Goal: Use online tool/utility: Utilize a website feature to perform a specific function

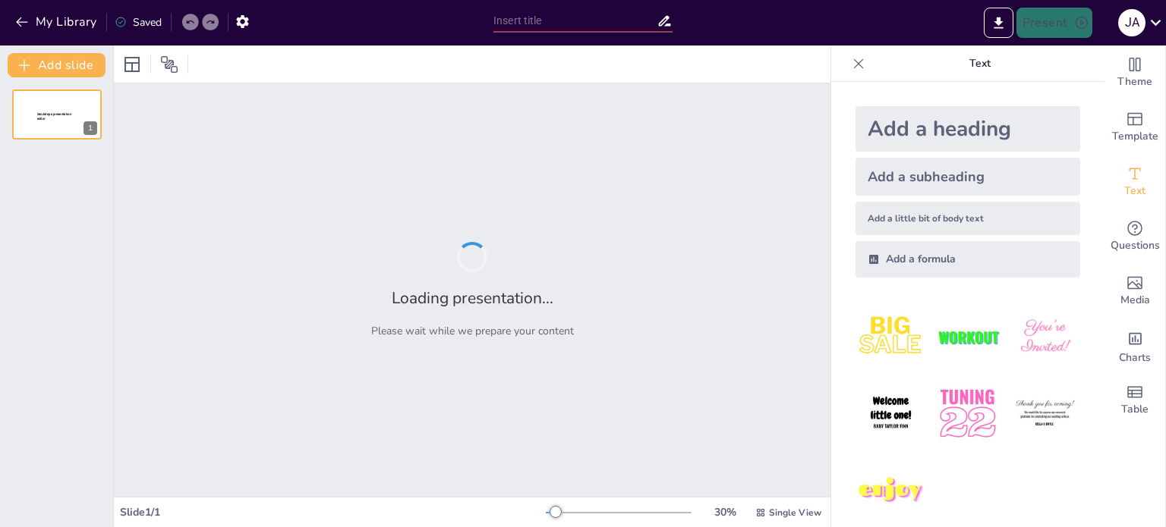
type input "Uso Óptimo de Insecticidas y Herbicidas: Dosis, Calibración y Efectos"
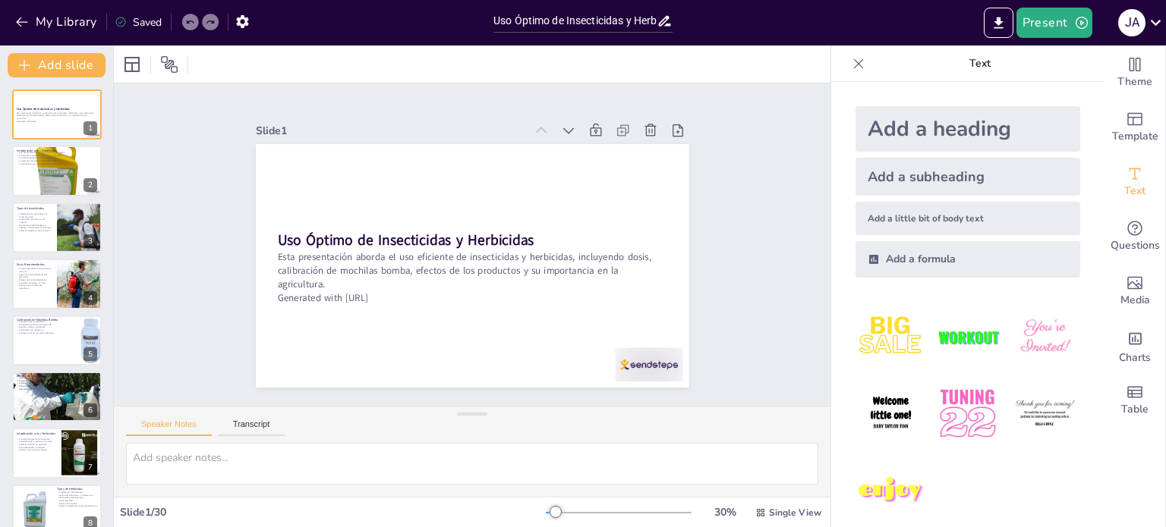
checkbox input "true"
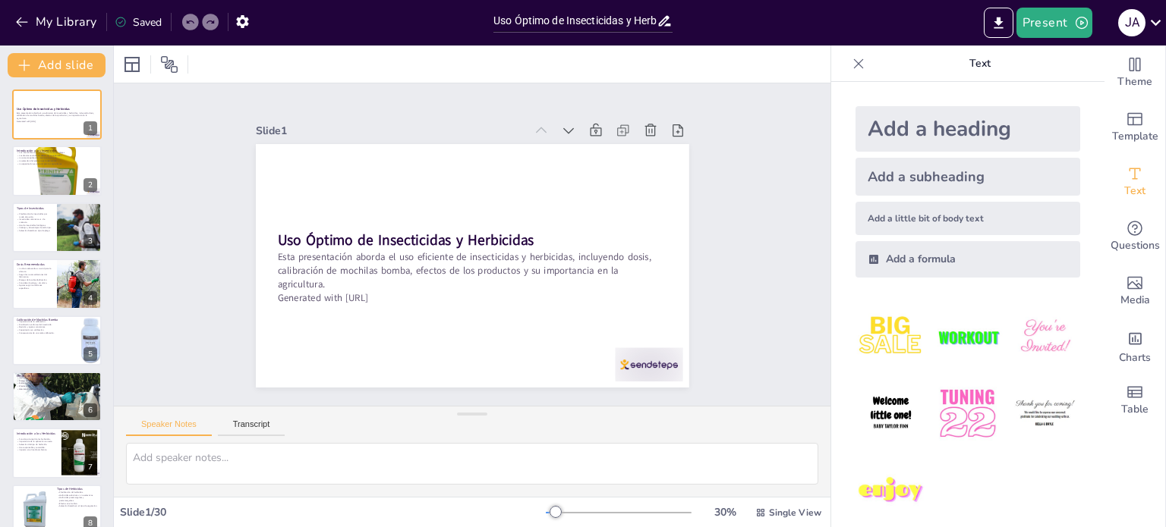
checkbox input "true"
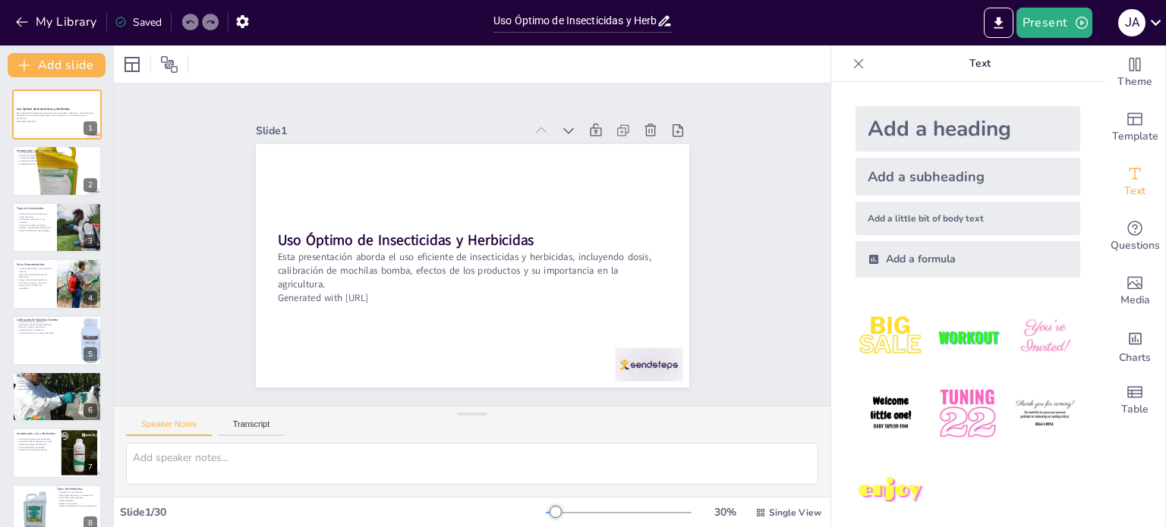
checkbox input "true"
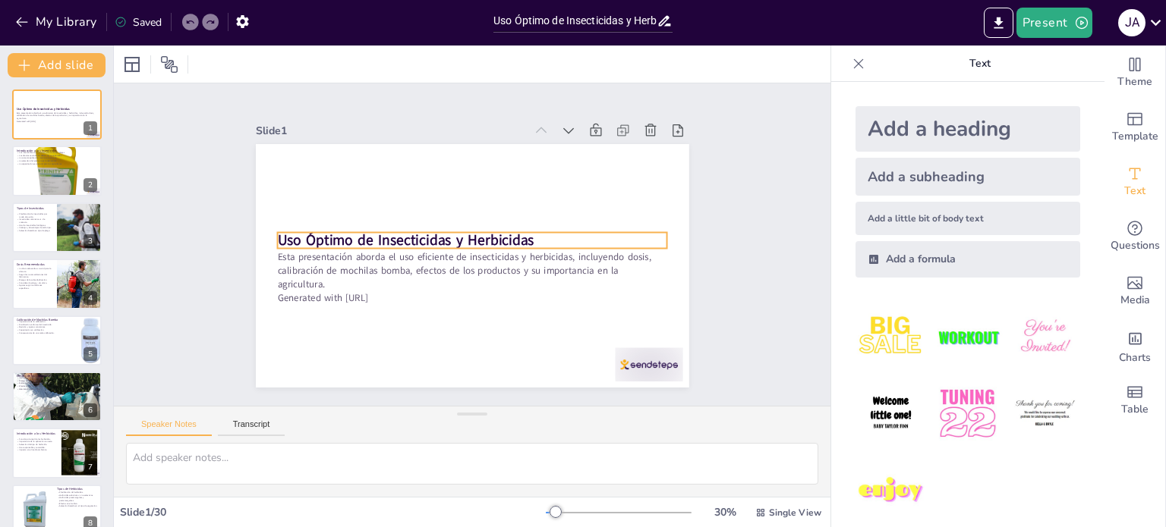
checkbox input "true"
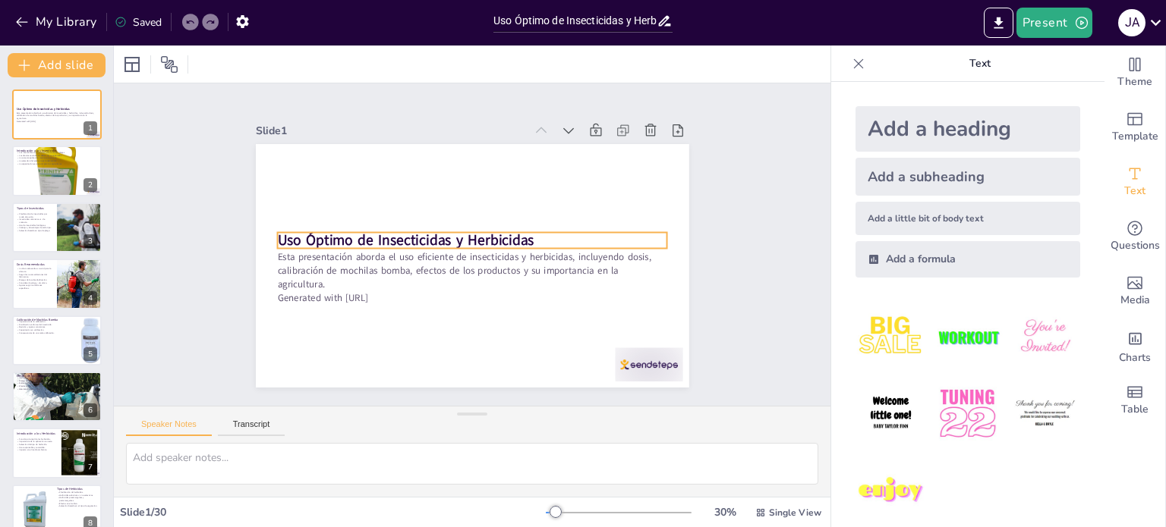
checkbox input "true"
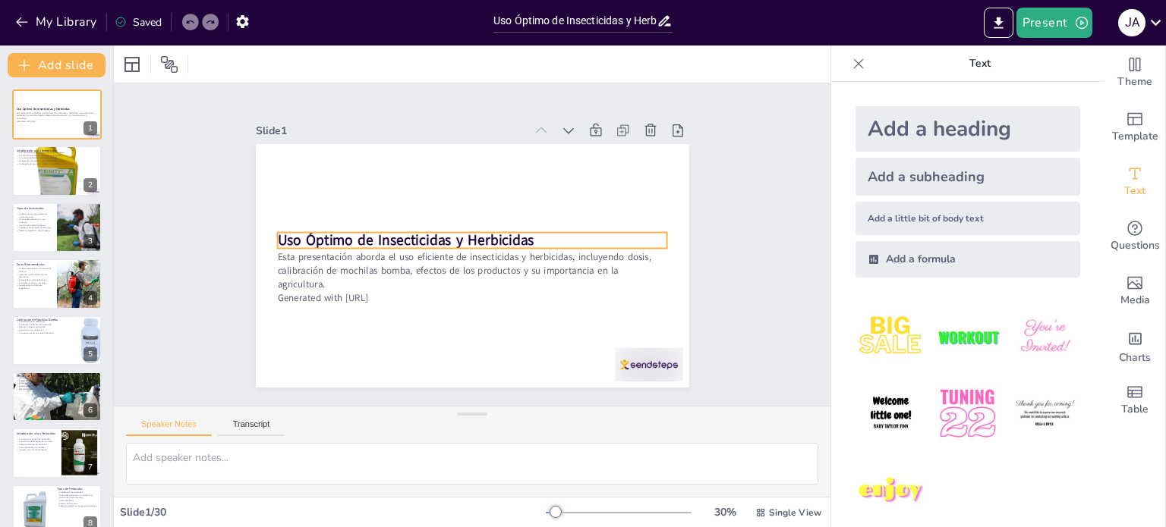
checkbox input "true"
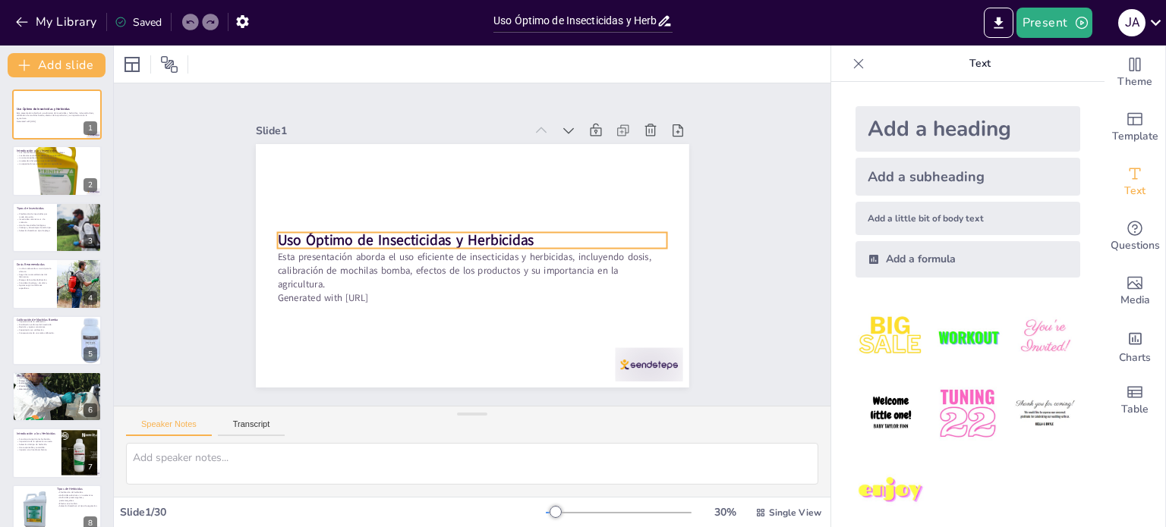
checkbox input "true"
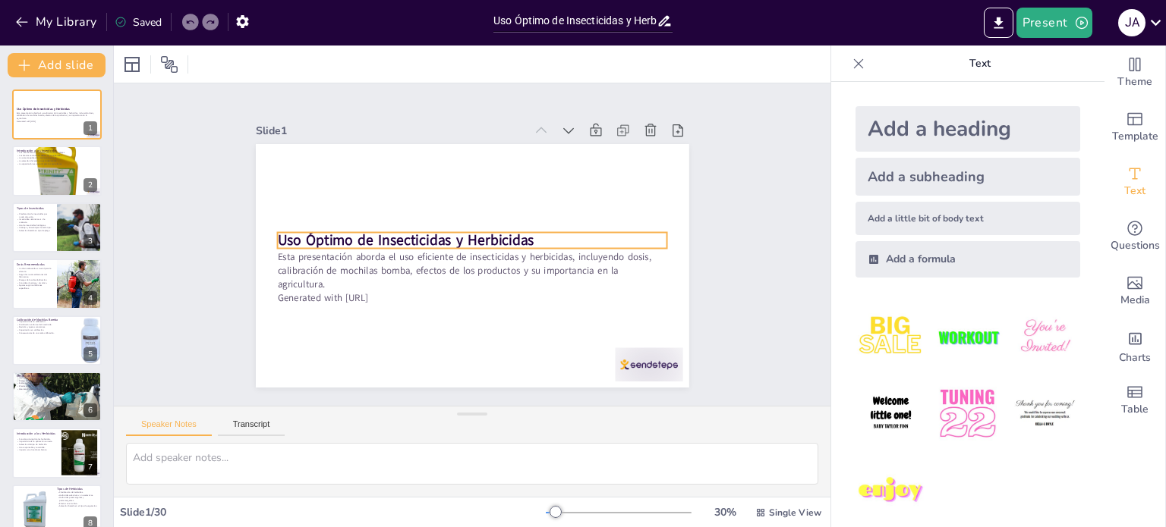
checkbox input "true"
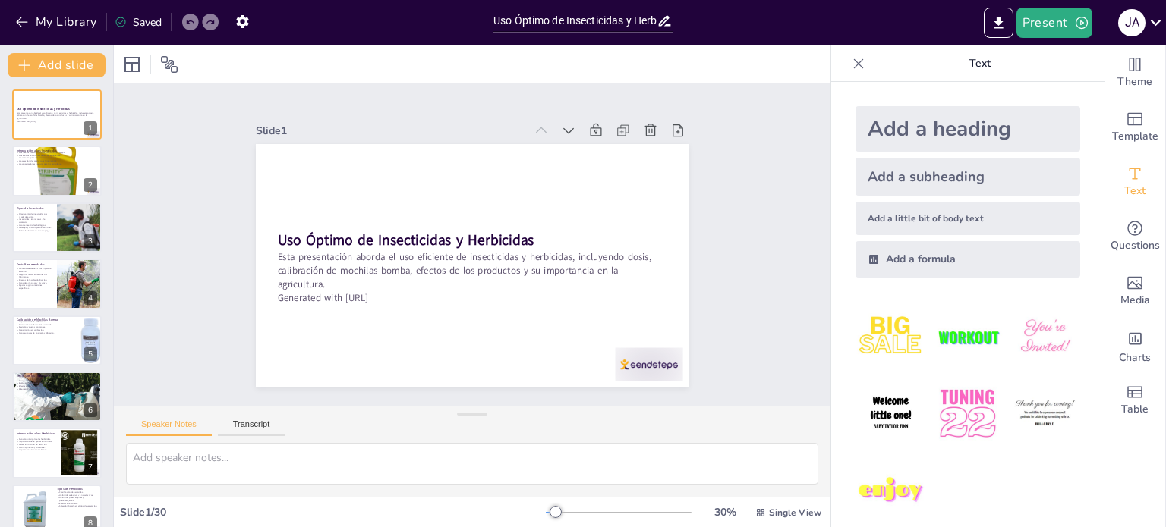
checkbox input "true"
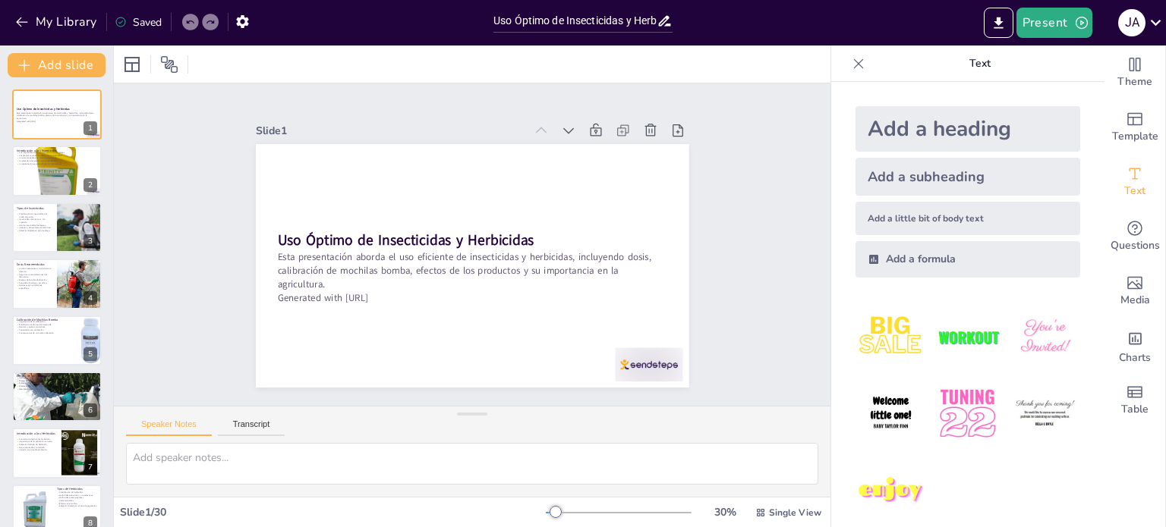
checkbox input "true"
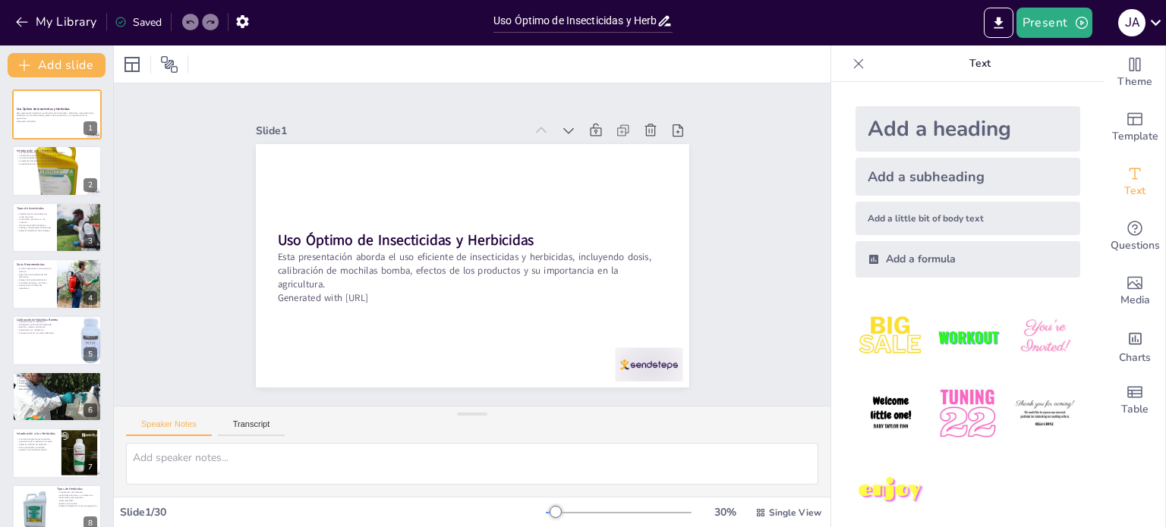
checkbox input "true"
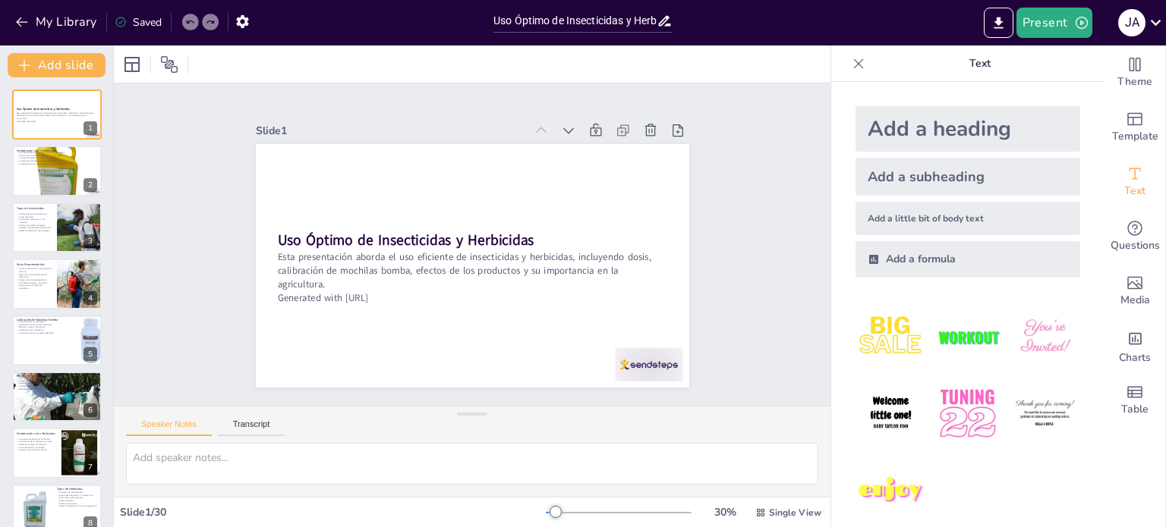
checkbox input "true"
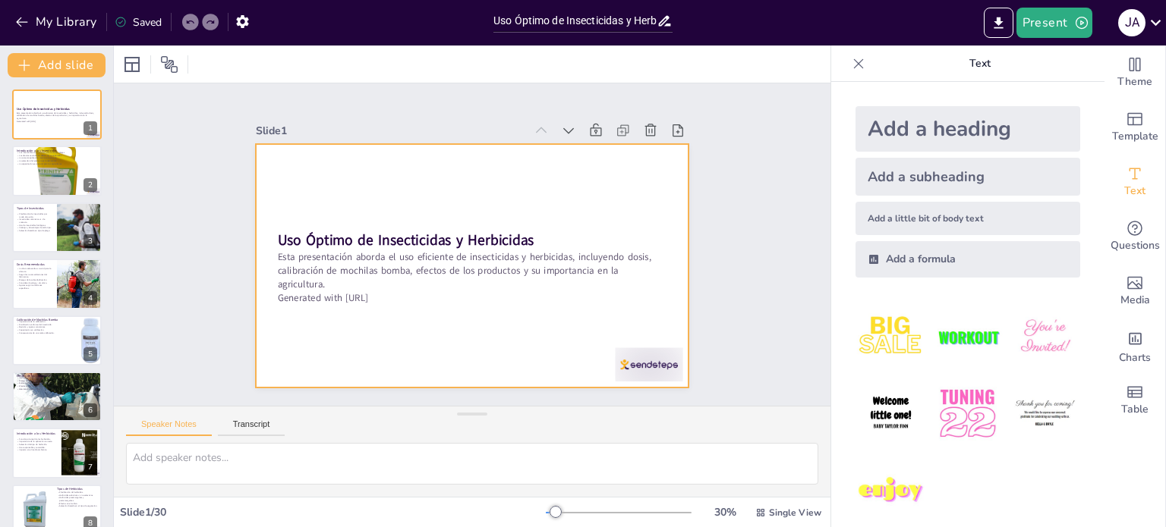
checkbox input "true"
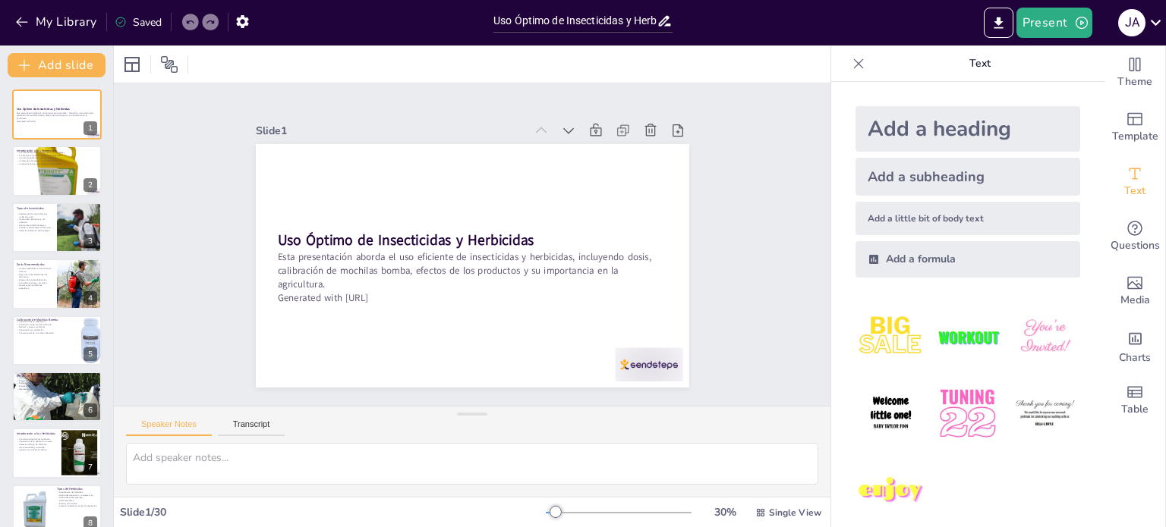
checkbox input "true"
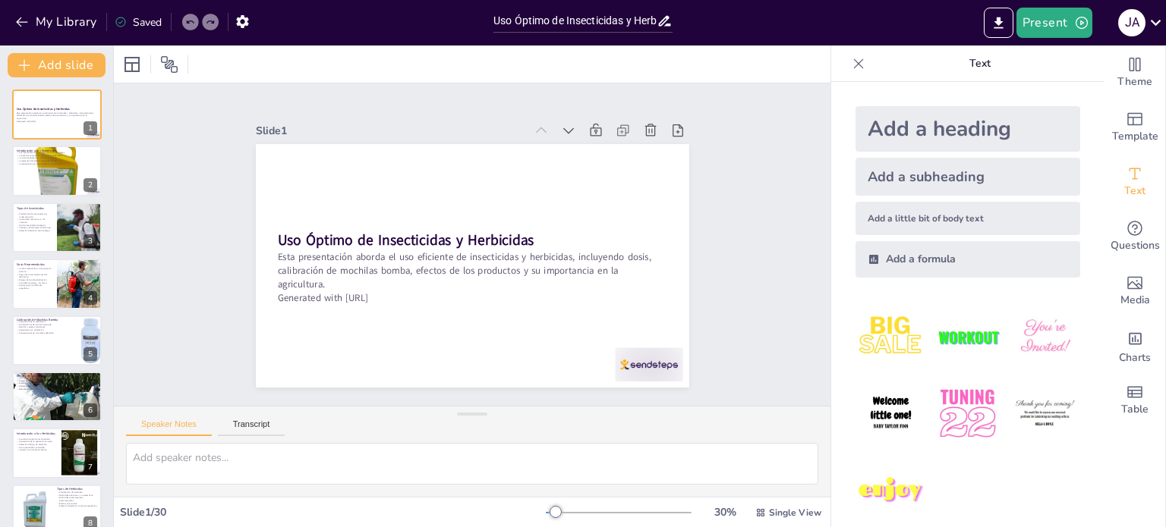
checkbox input "true"
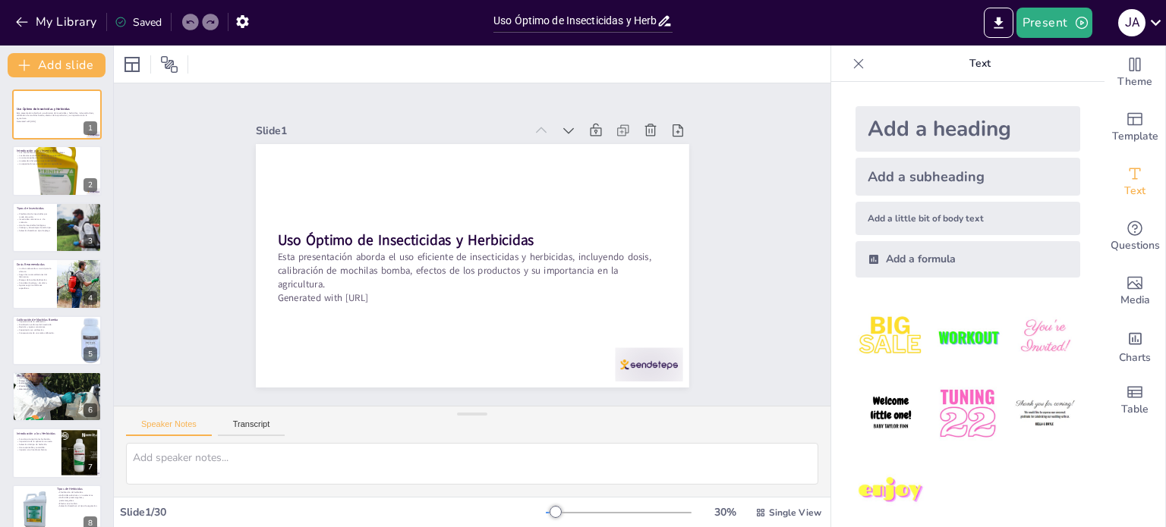
checkbox input "true"
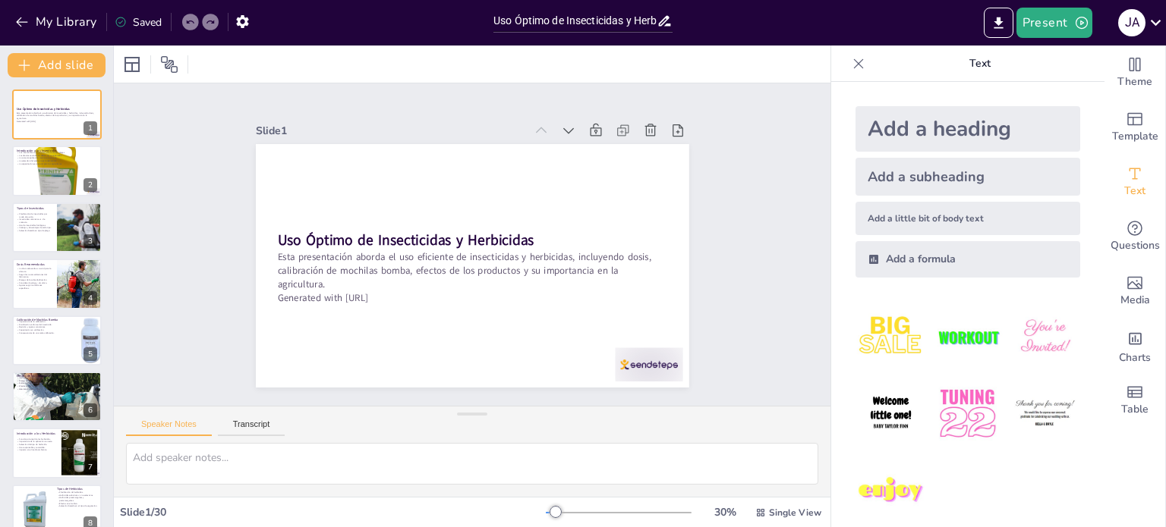
checkbox input "true"
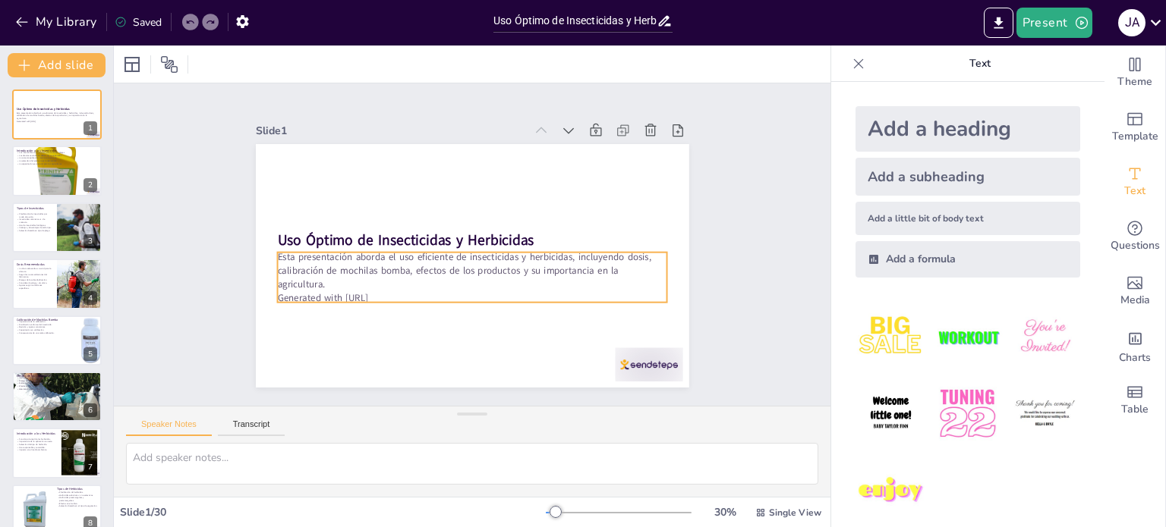
checkbox input "true"
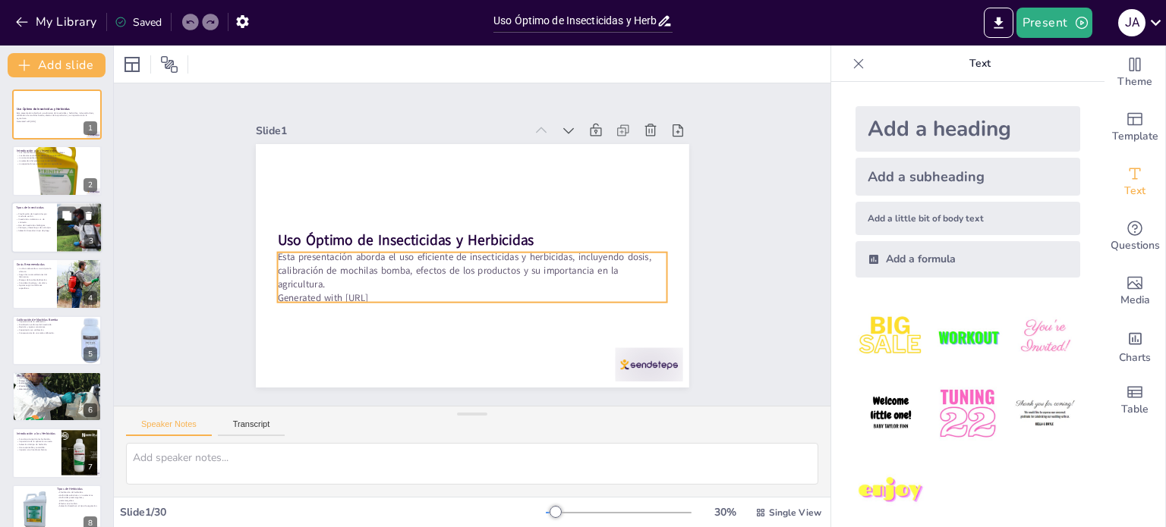
checkbox input "true"
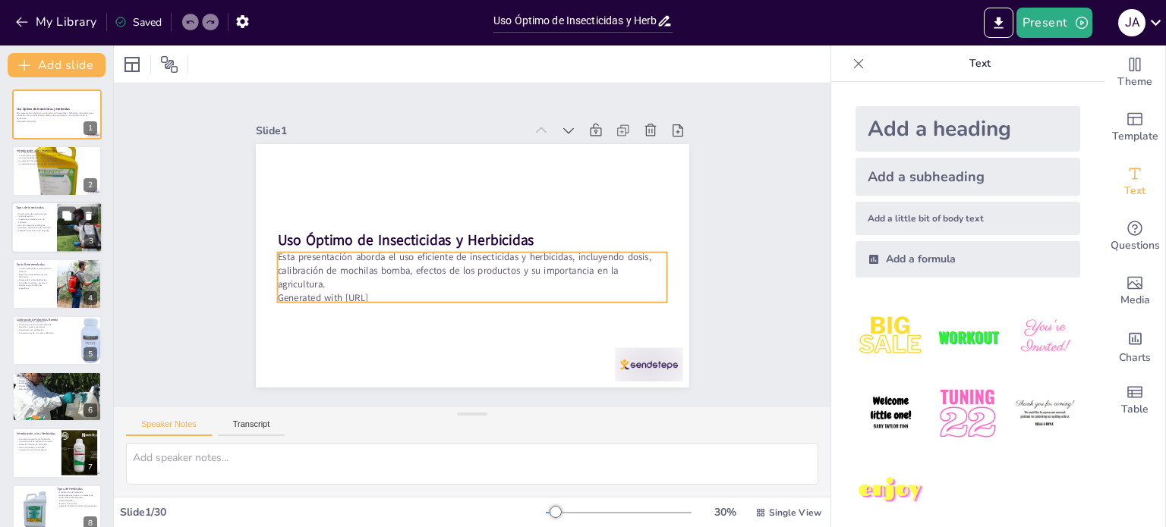
checkbox input "true"
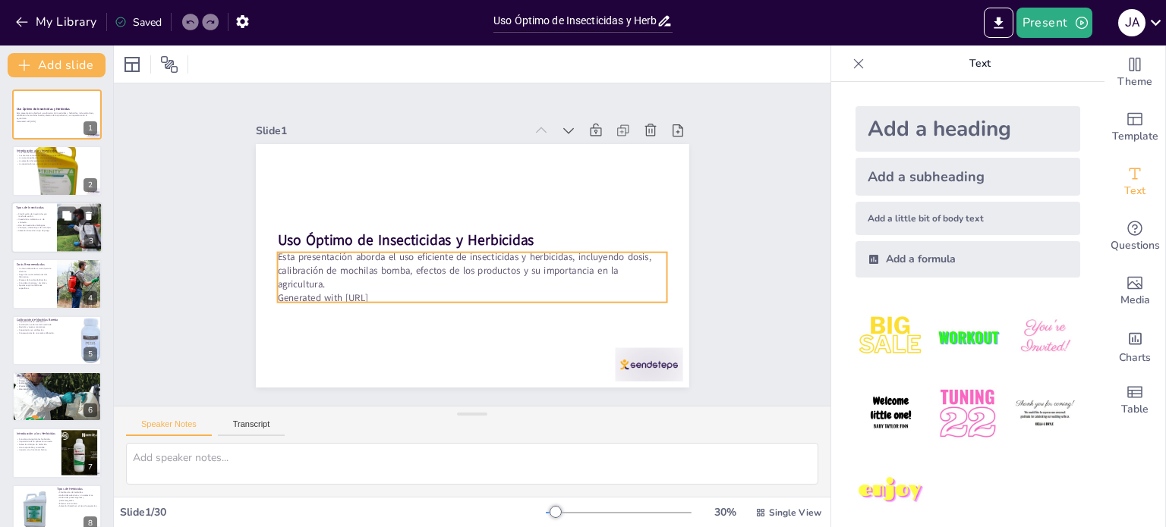
checkbox input "true"
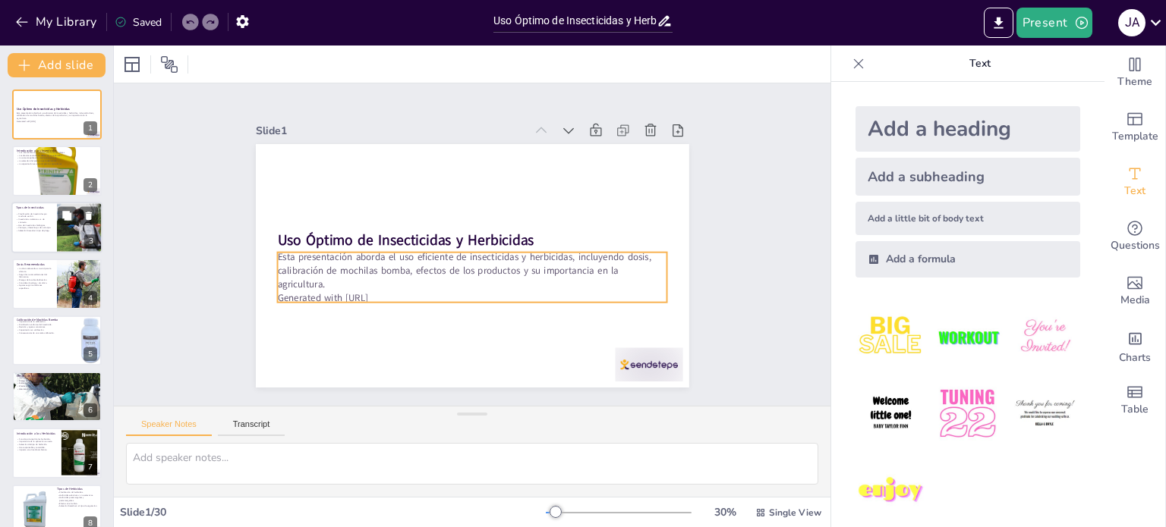
checkbox input "true"
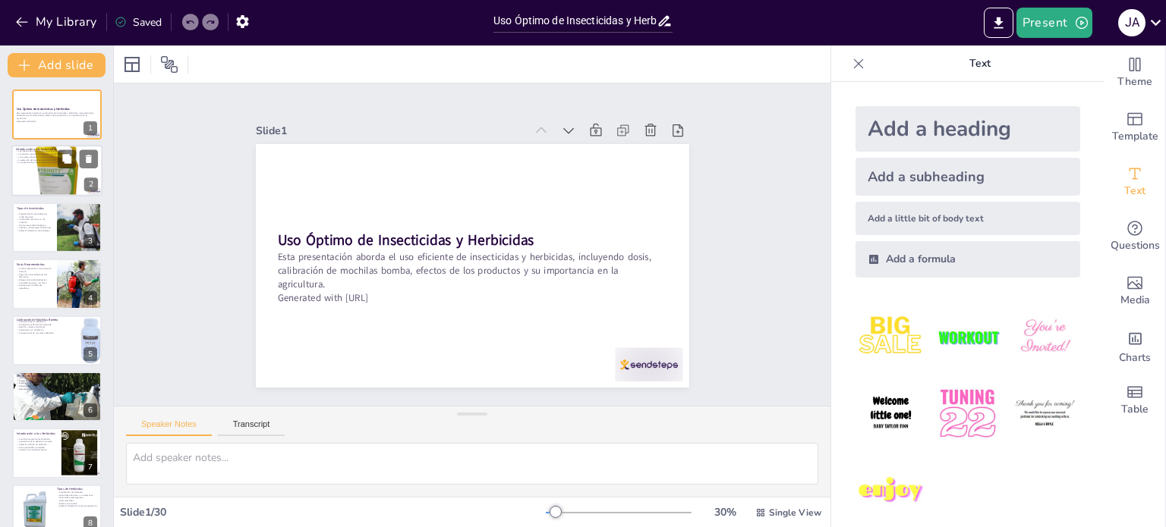
checkbox input "true"
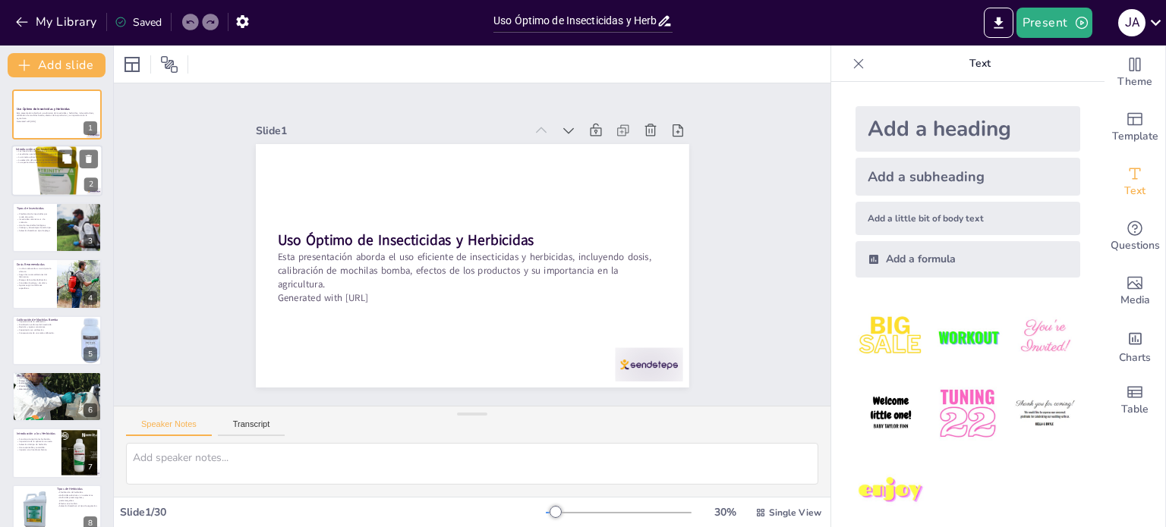
checkbox input "true"
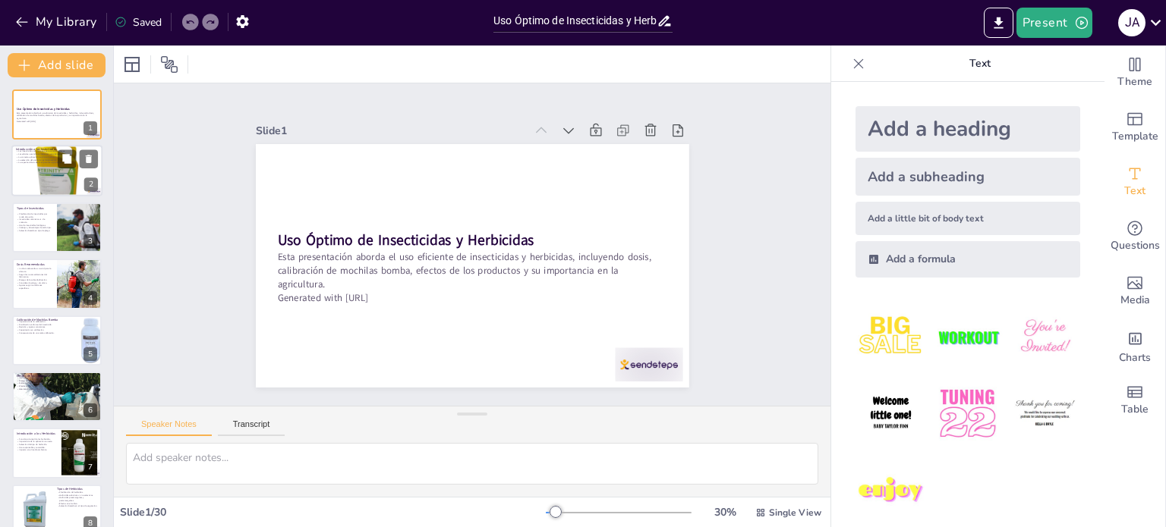
checkbox input "true"
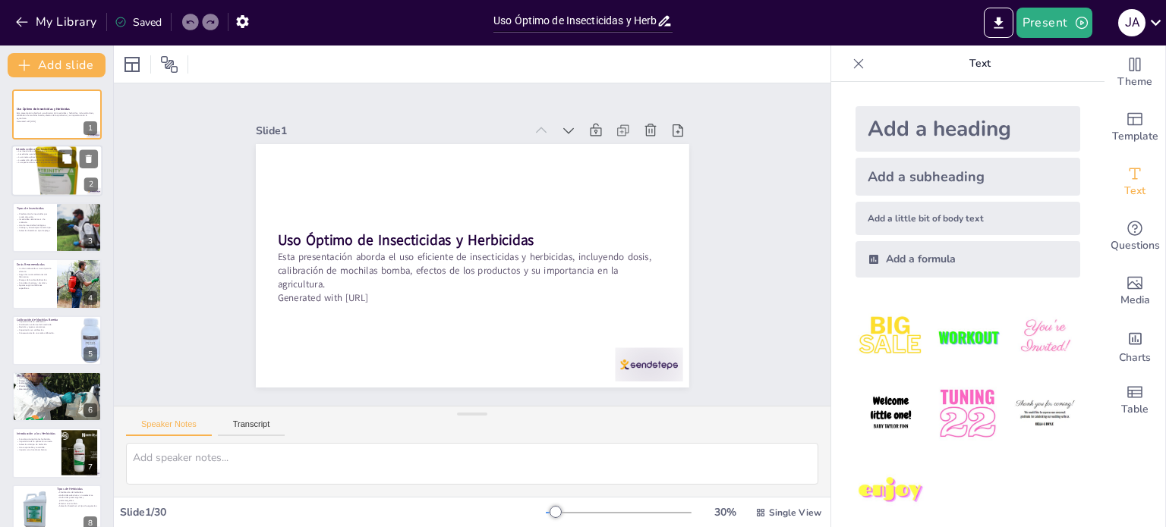
checkbox input "true"
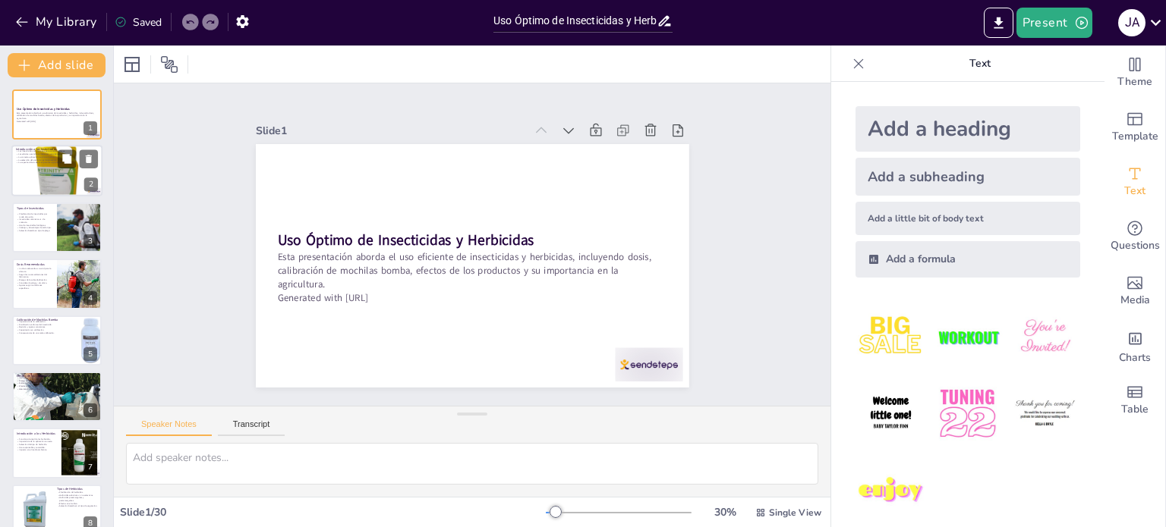
click at [43, 172] on div at bounding box center [56, 170] width 91 height 91
type textarea "Los insecticidas son herramientas cruciales en la agricultura moderna, pero deb…"
checkbox input "true"
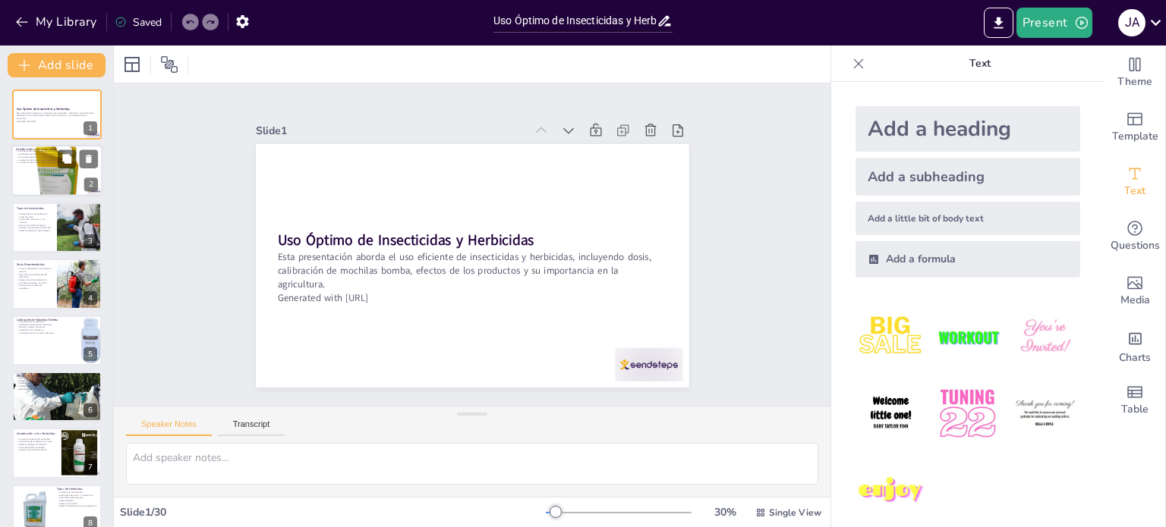
checkbox input "true"
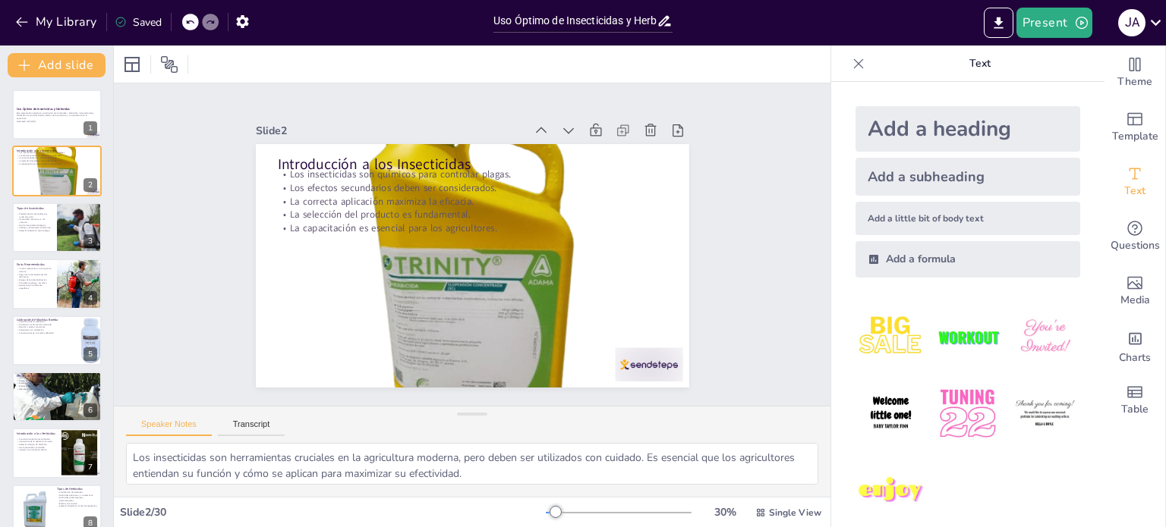
checkbox input "true"
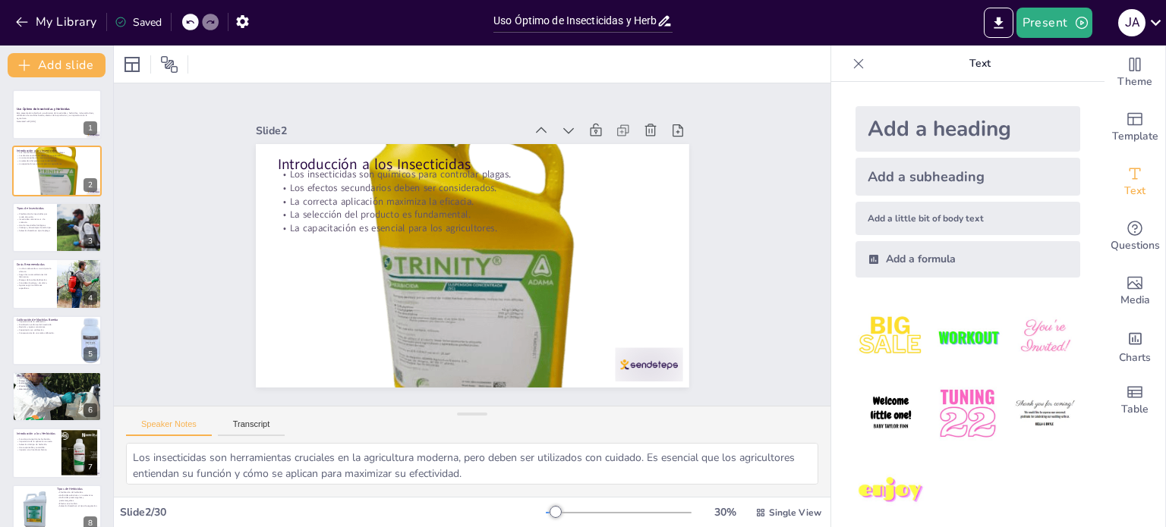
checkbox input "true"
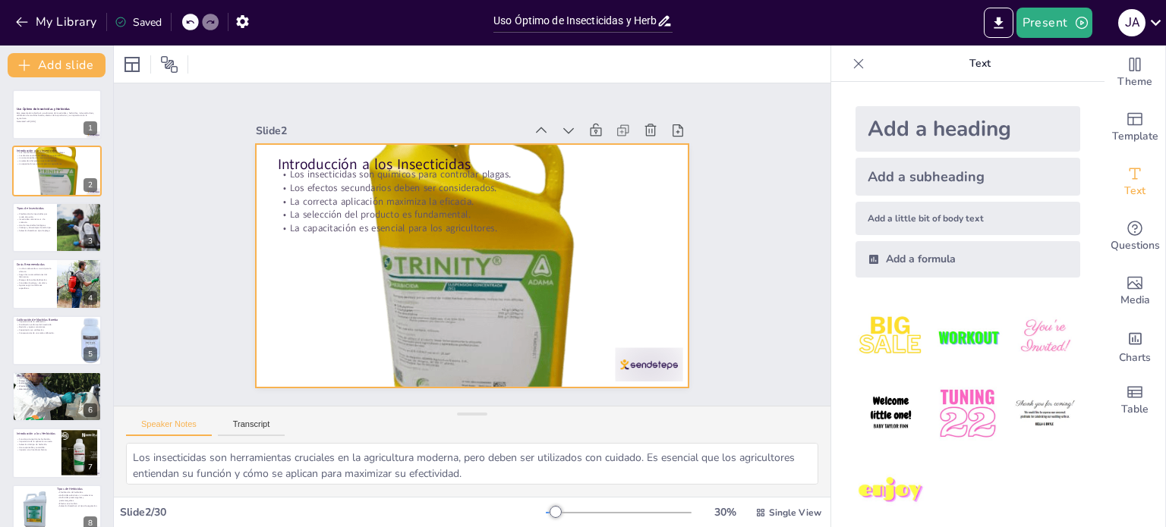
checkbox input "true"
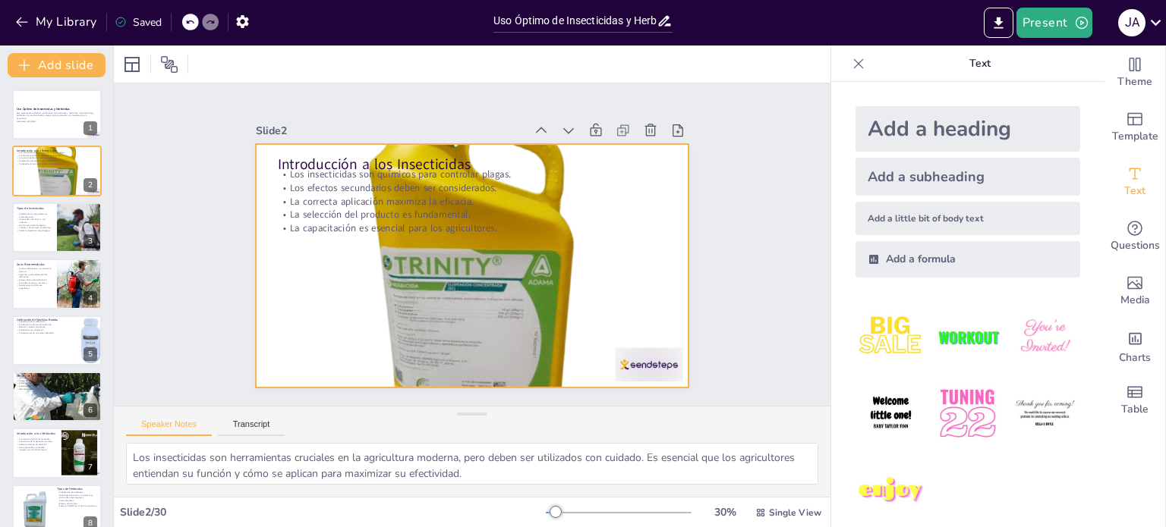
checkbox input "true"
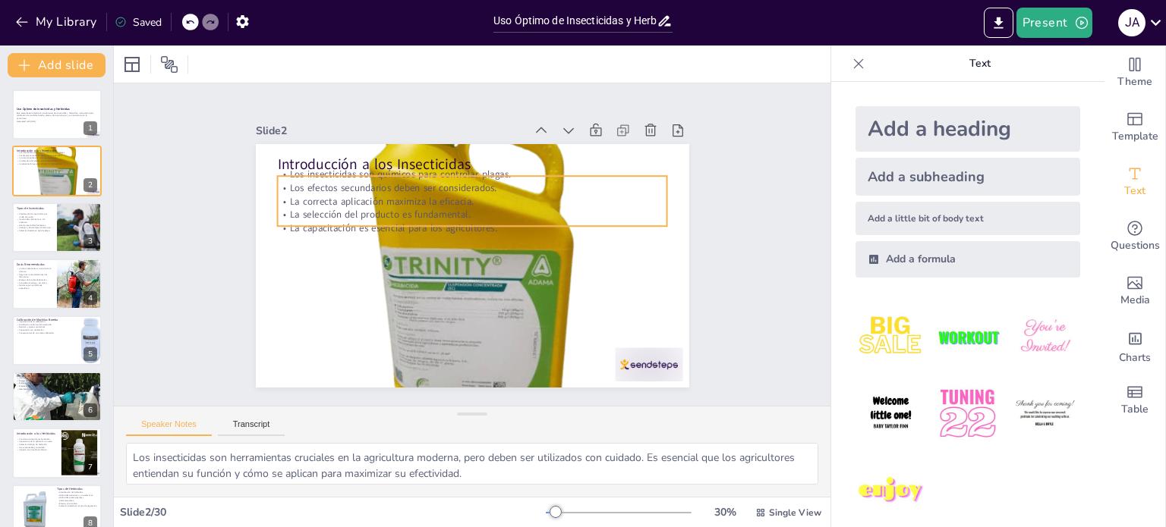
checkbox input "true"
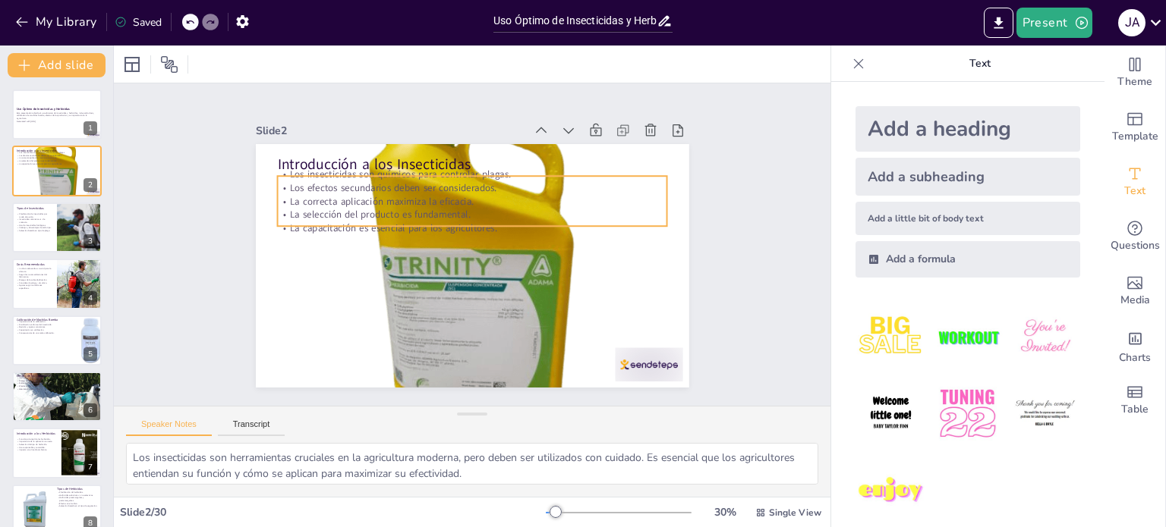
checkbox input "true"
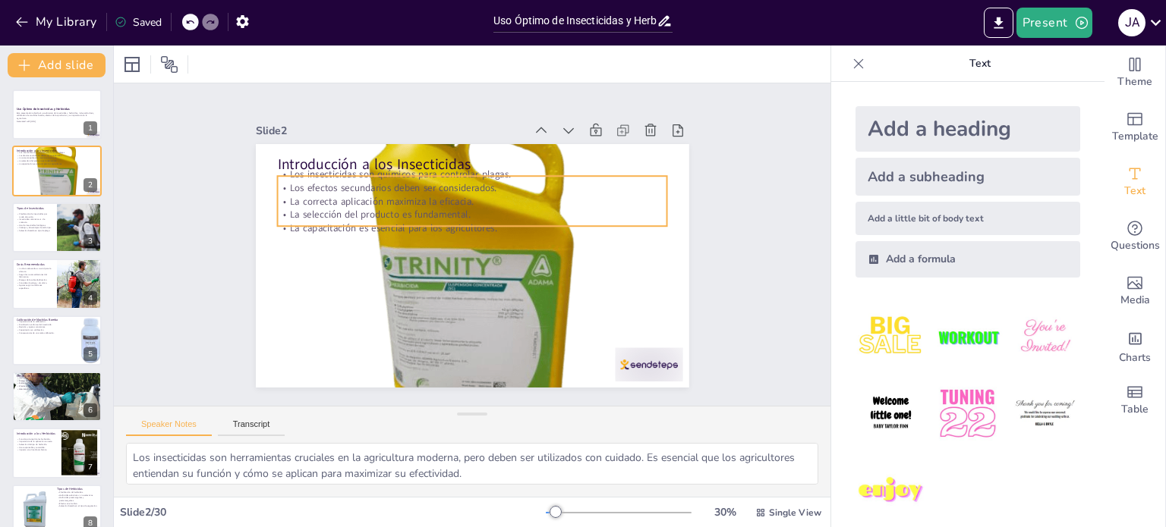
checkbox input "true"
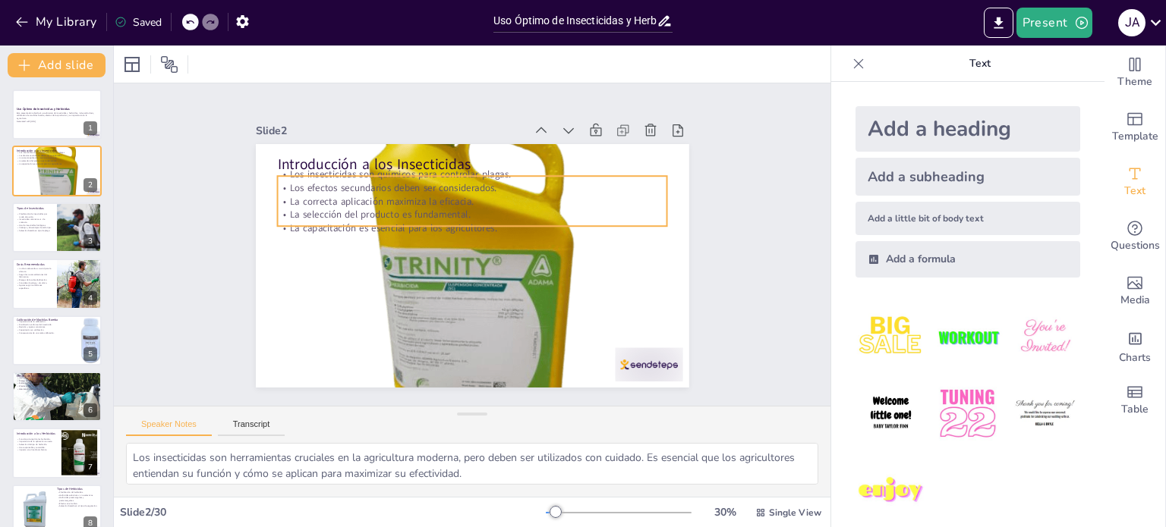
checkbox input "true"
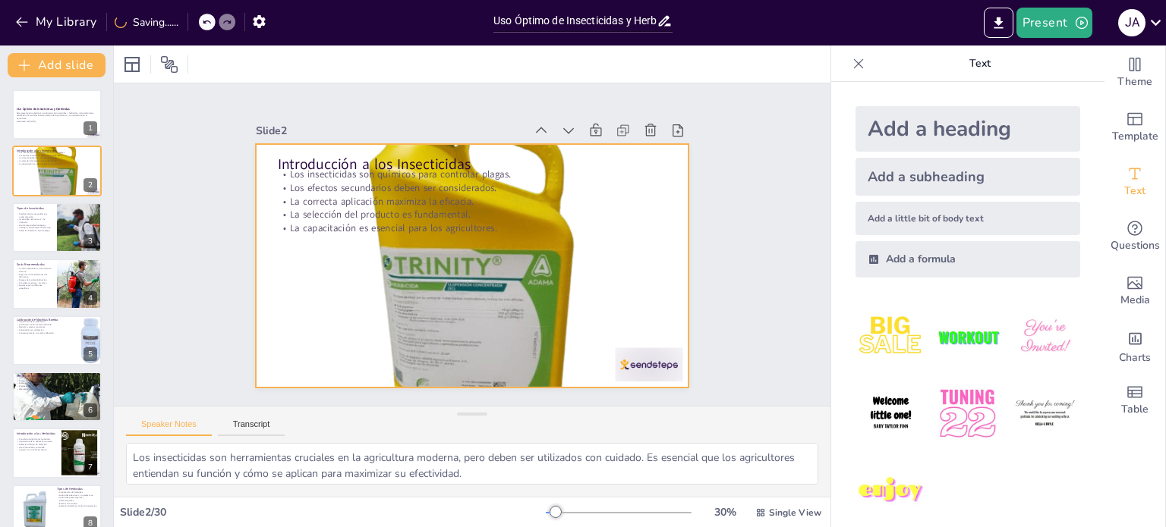
checkbox input "true"
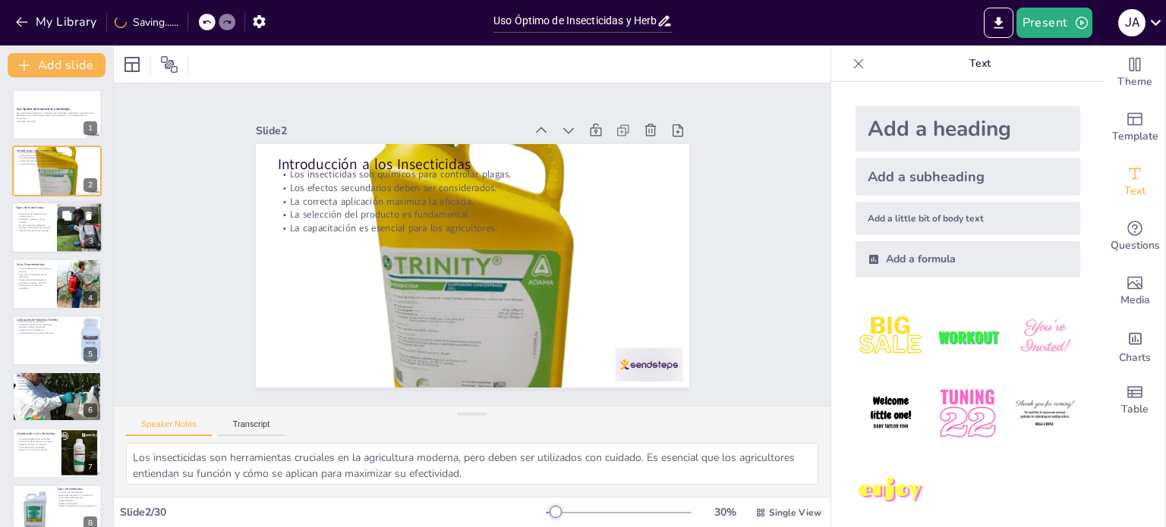
checkbox input "true"
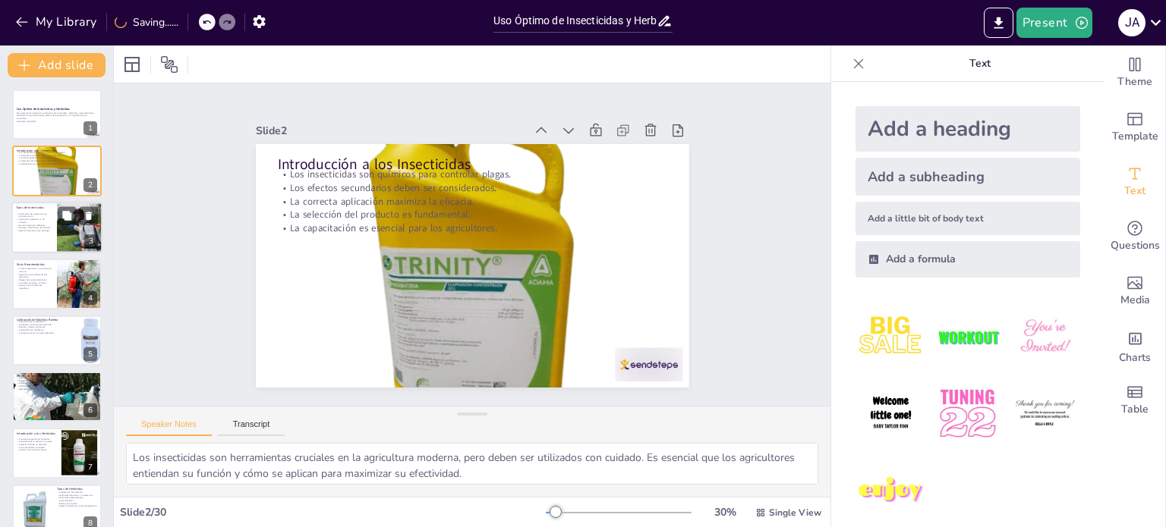
checkbox input "true"
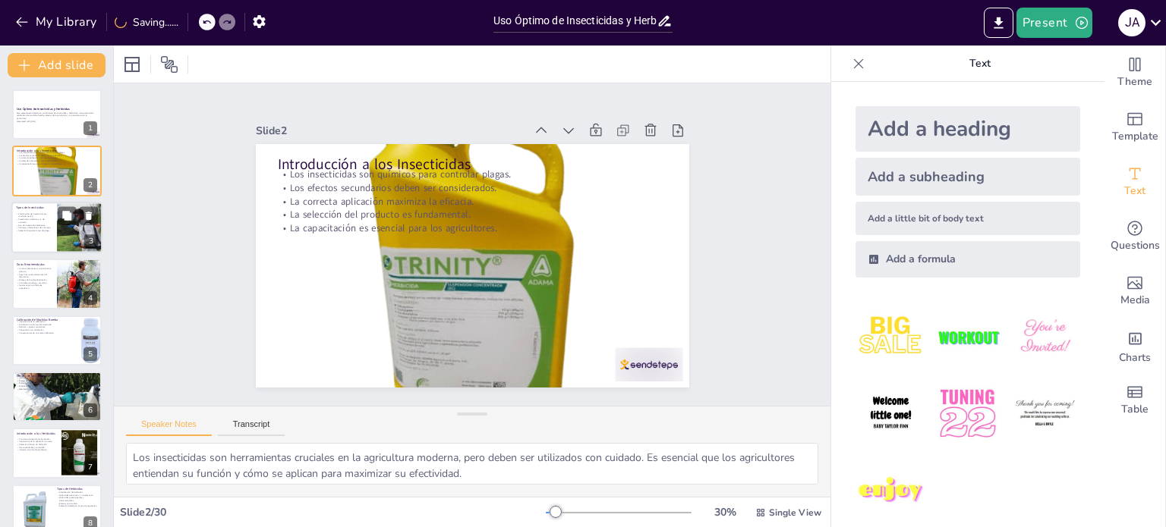
checkbox input "true"
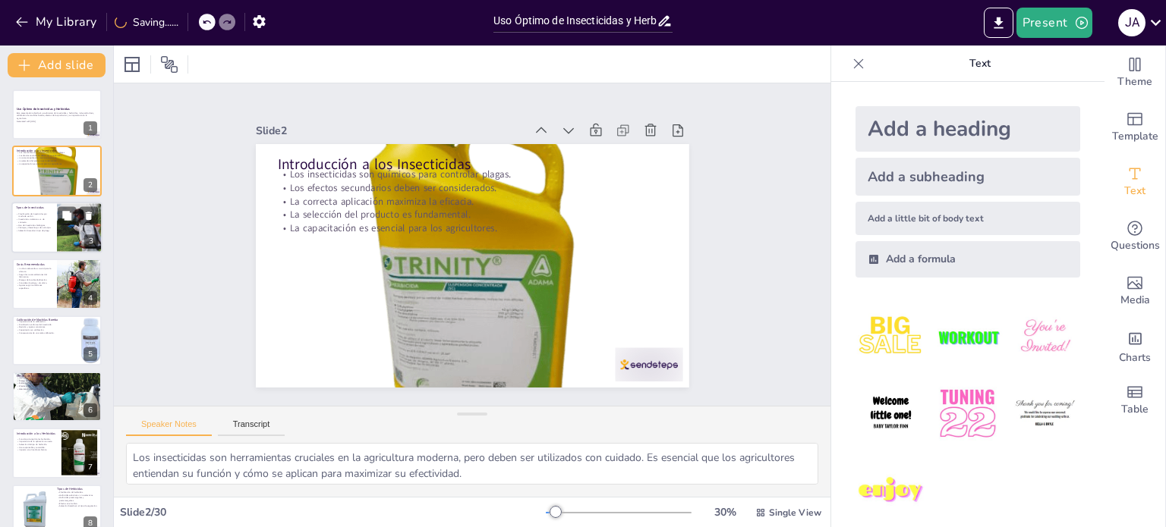
checkbox input "true"
click at [42, 232] on div at bounding box center [56, 228] width 91 height 52
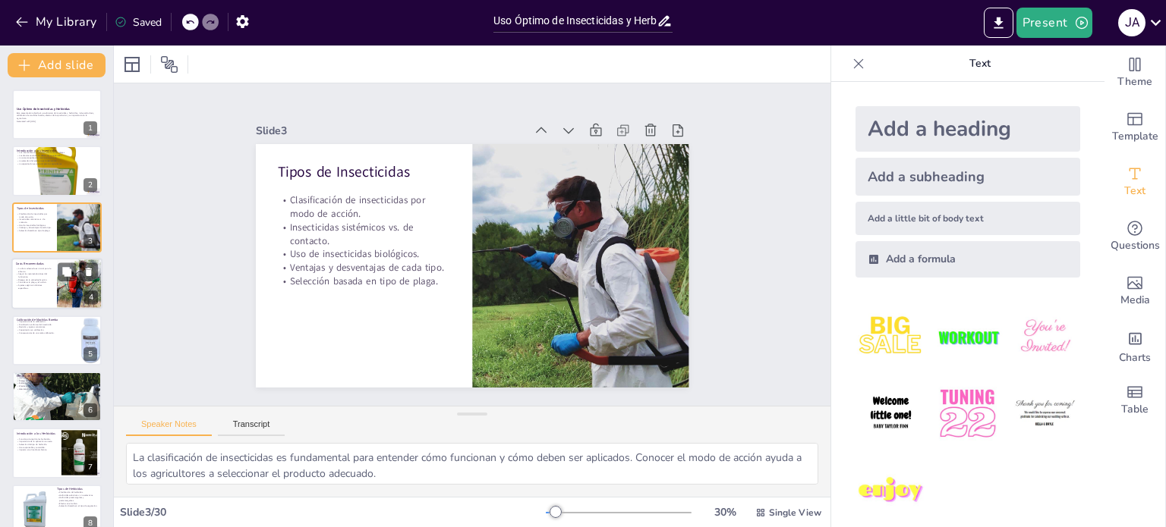
click at [41, 290] on div at bounding box center [56, 284] width 91 height 52
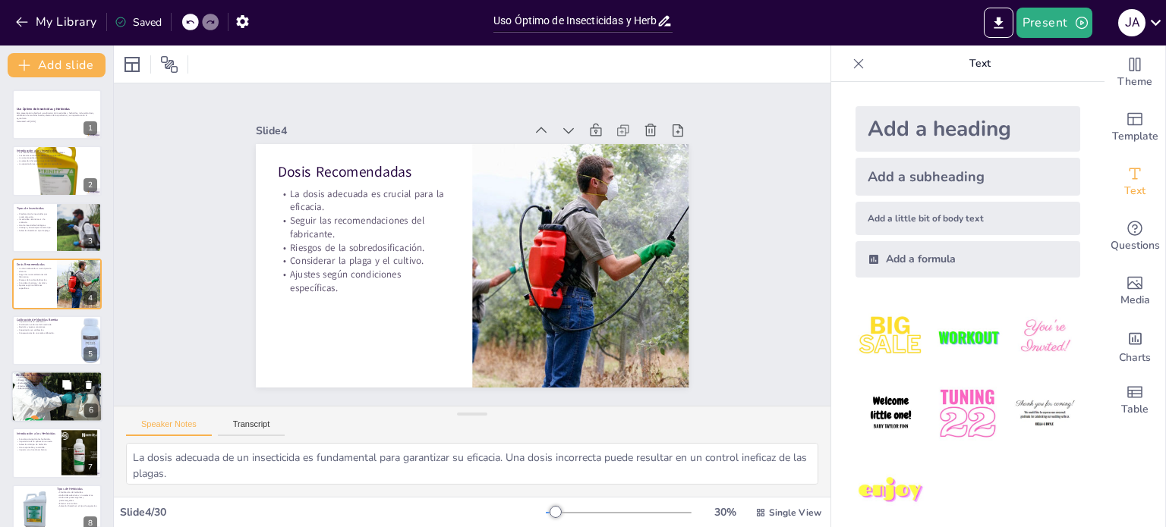
click at [38, 349] on div at bounding box center [57, 341] width 90 height 50
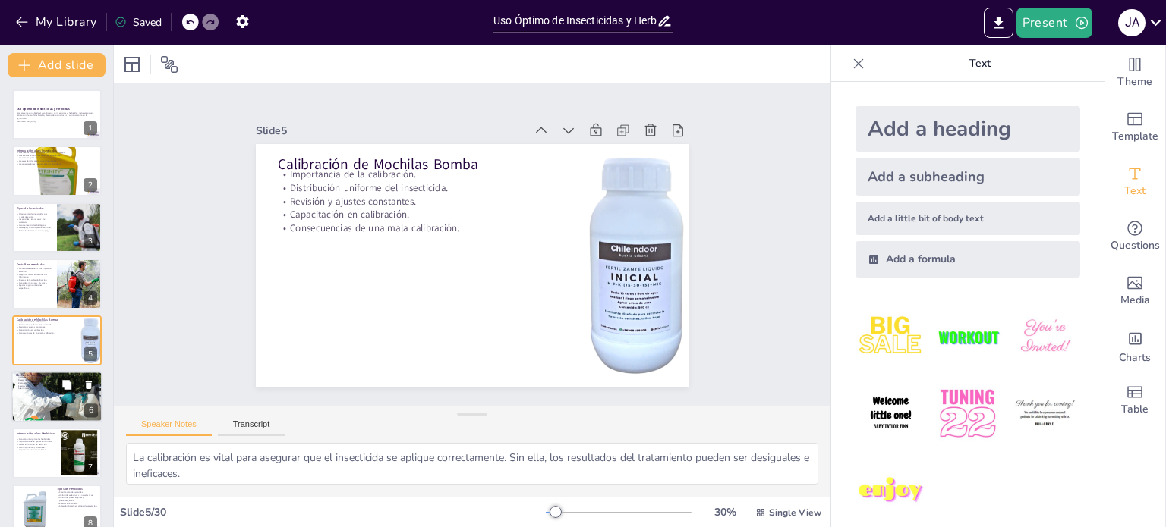
scroll to position [38, 0]
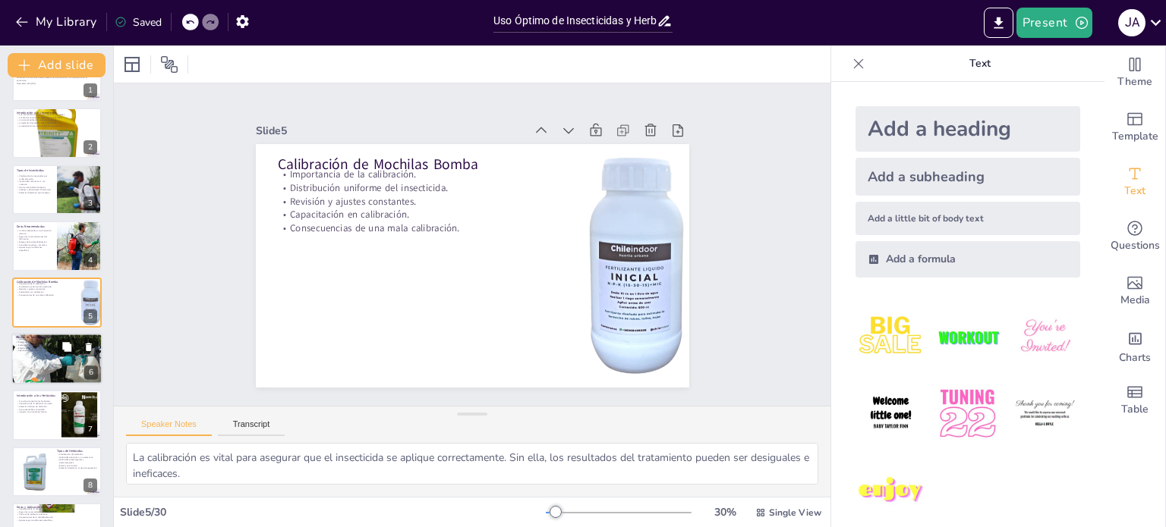
click at [35, 368] on div at bounding box center [56, 358] width 91 height 85
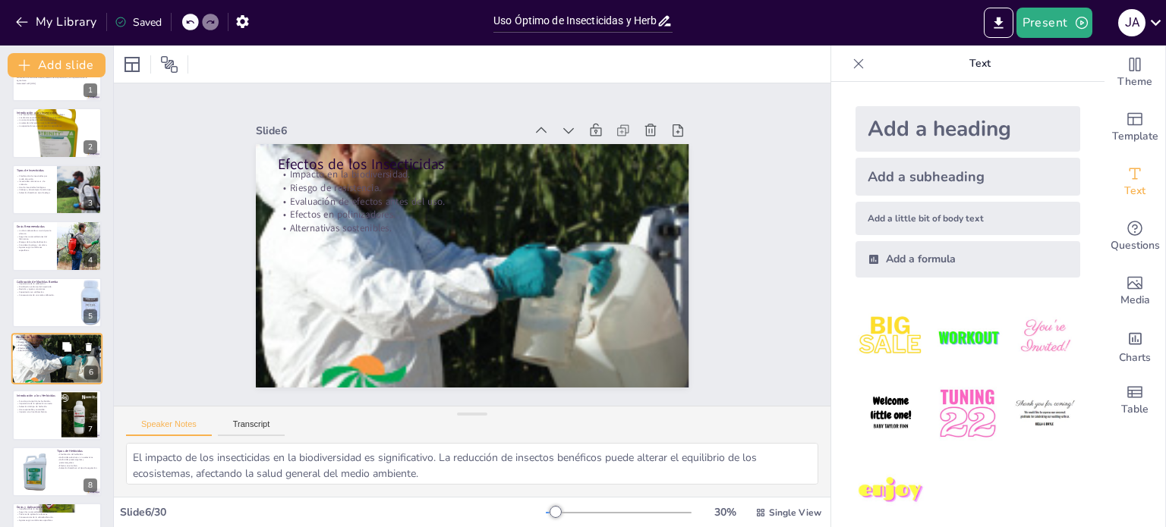
scroll to position [94, 0]
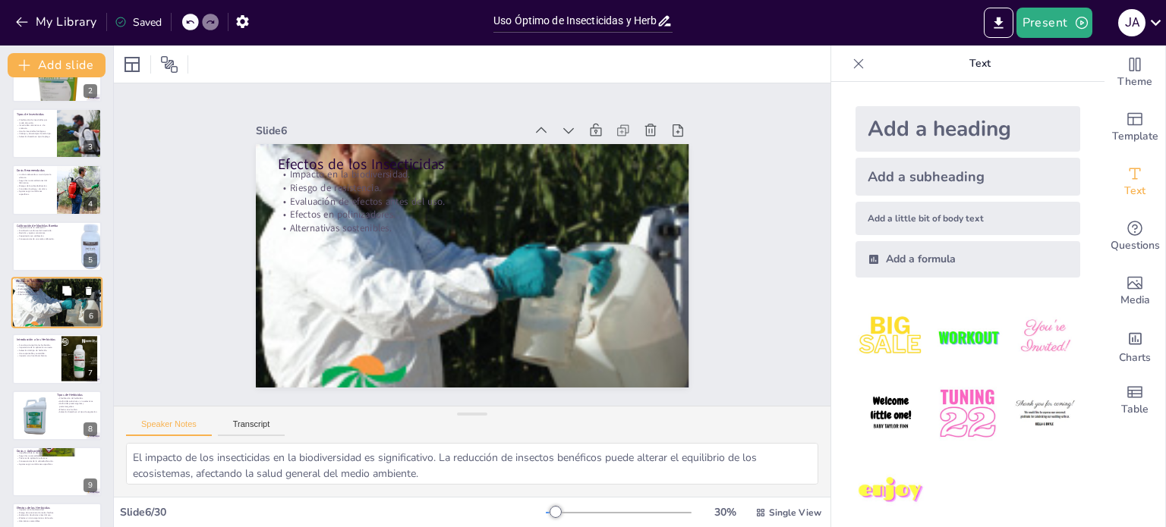
click at [35, 368] on div at bounding box center [57, 359] width 90 height 50
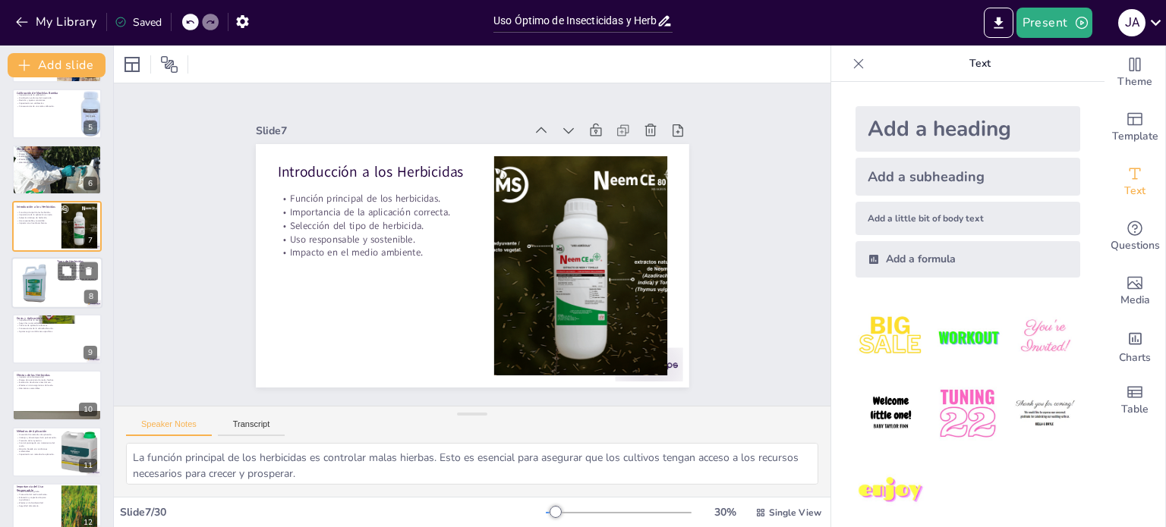
click at [18, 288] on div at bounding box center [34, 283] width 46 height 46
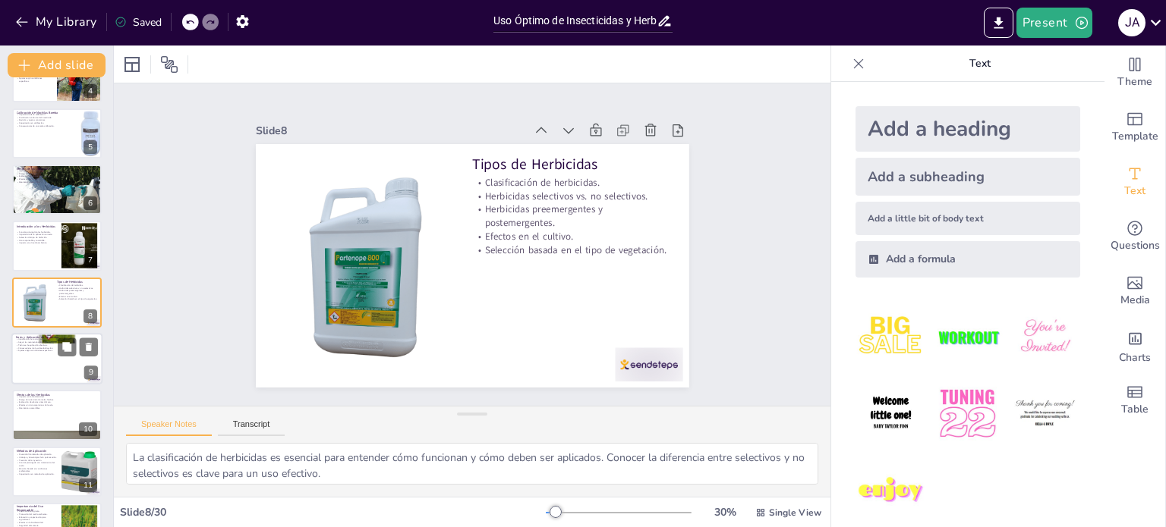
click at [34, 378] on div at bounding box center [56, 359] width 91 height 52
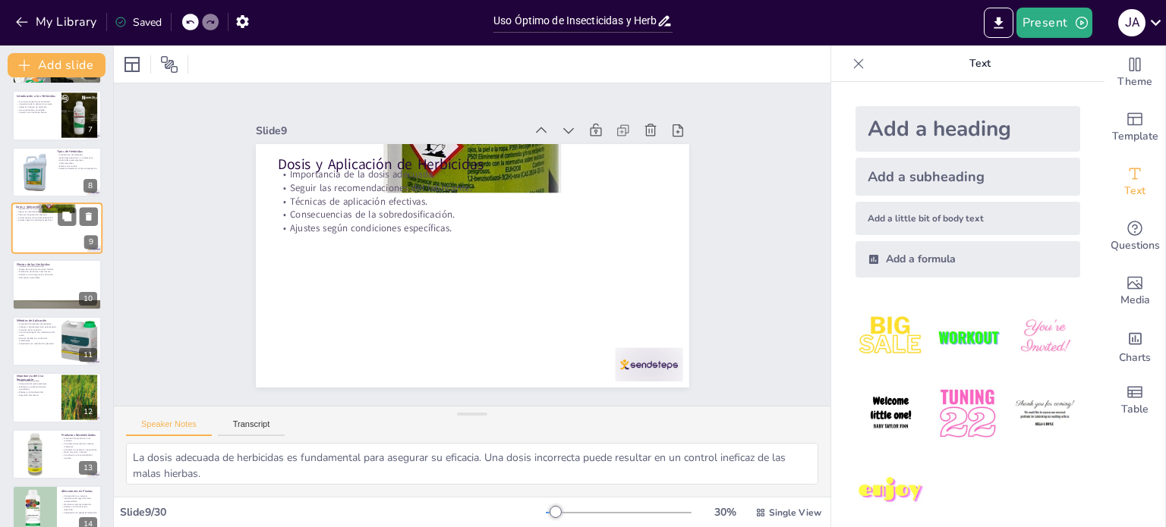
scroll to position [340, 0]
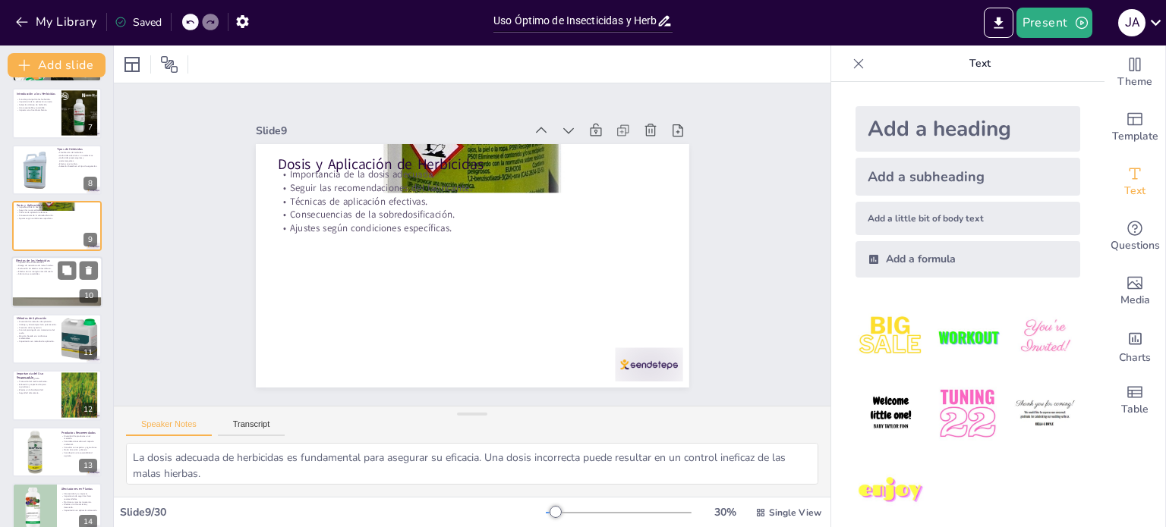
click at [36, 288] on div at bounding box center [56, 283] width 91 height 52
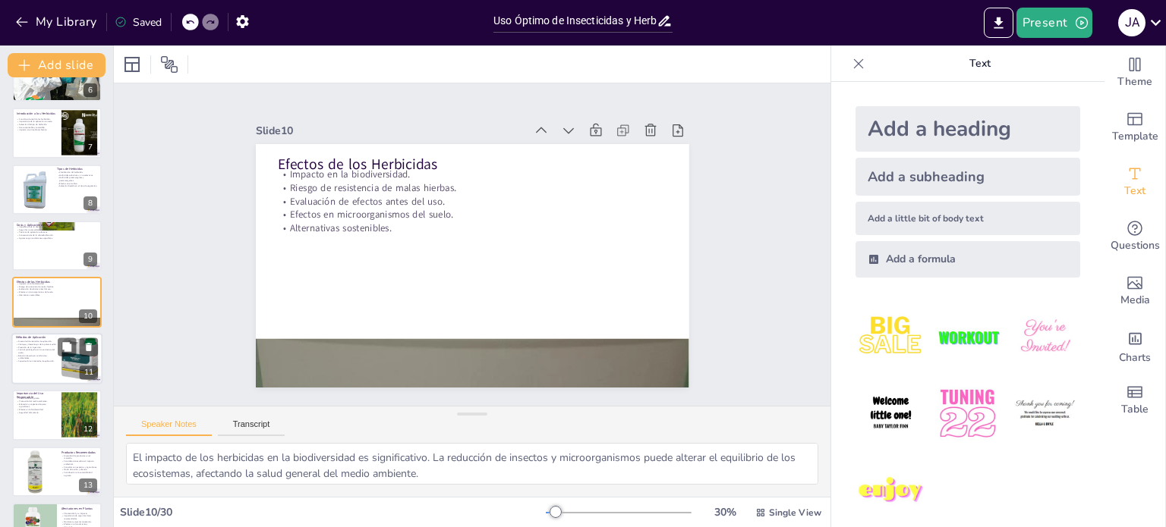
click at [32, 367] on div at bounding box center [56, 359] width 91 height 52
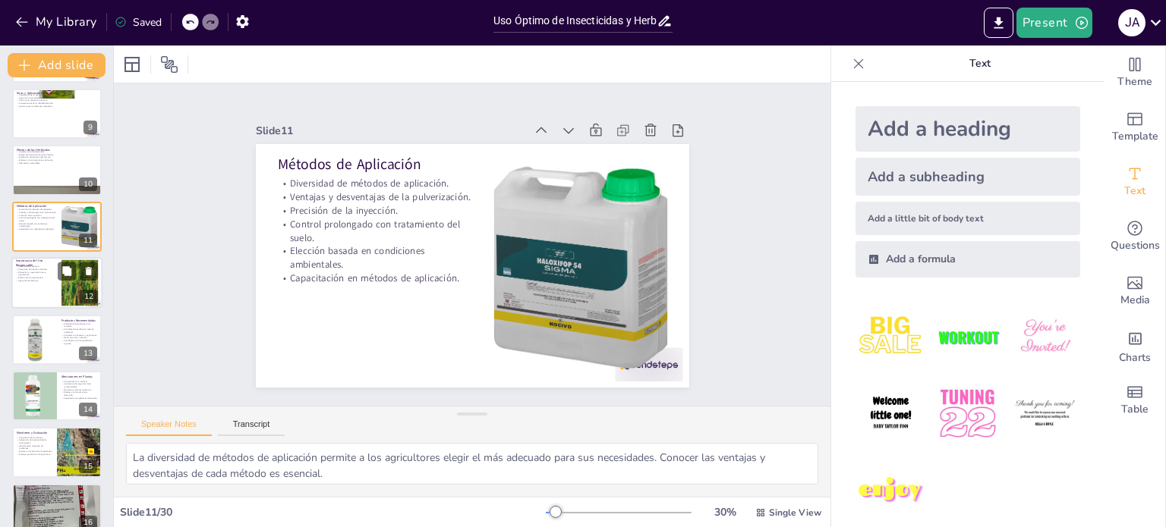
click at [28, 288] on div at bounding box center [56, 283] width 91 height 52
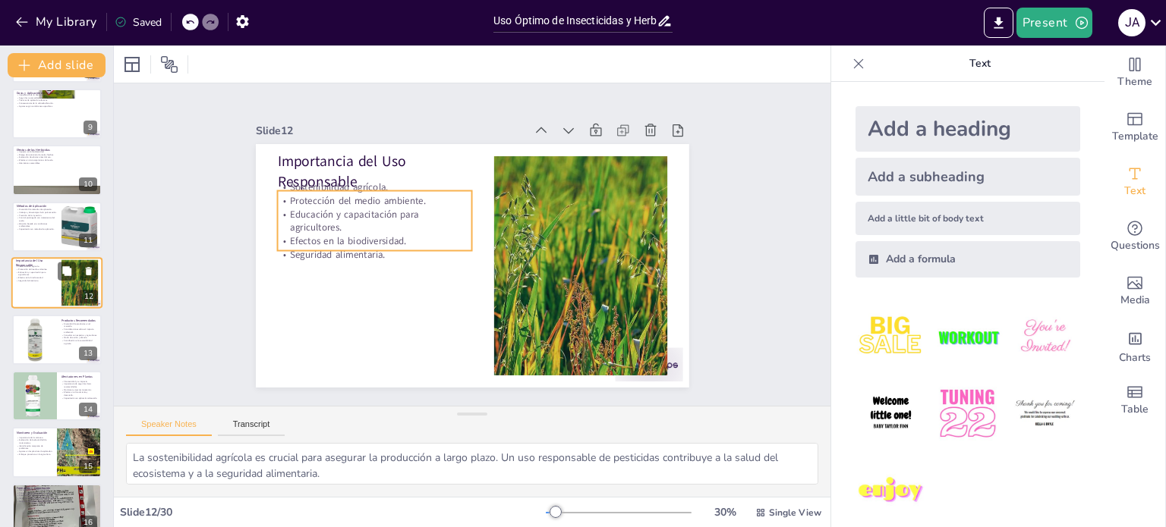
scroll to position [433, 0]
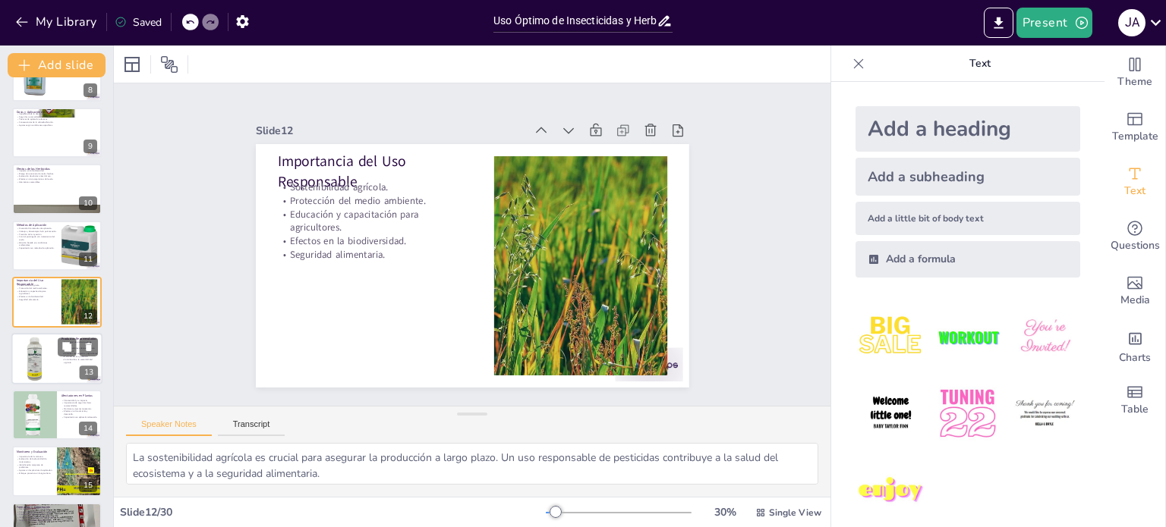
click at [34, 363] on div at bounding box center [34, 359] width 52 height 52
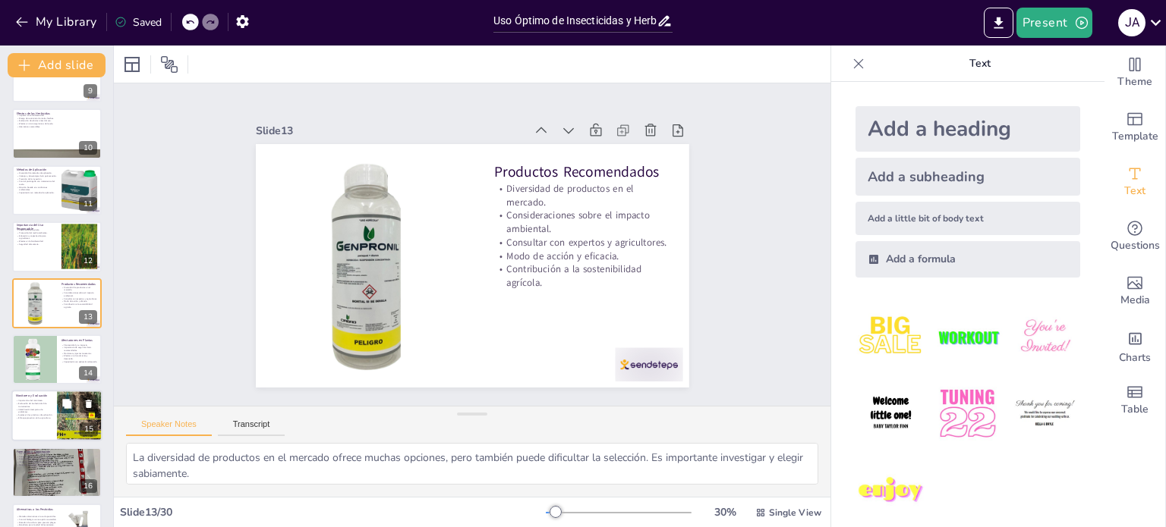
click at [24, 418] on p "Enfoque proactivo en la agricultura." at bounding box center [34, 418] width 36 height 3
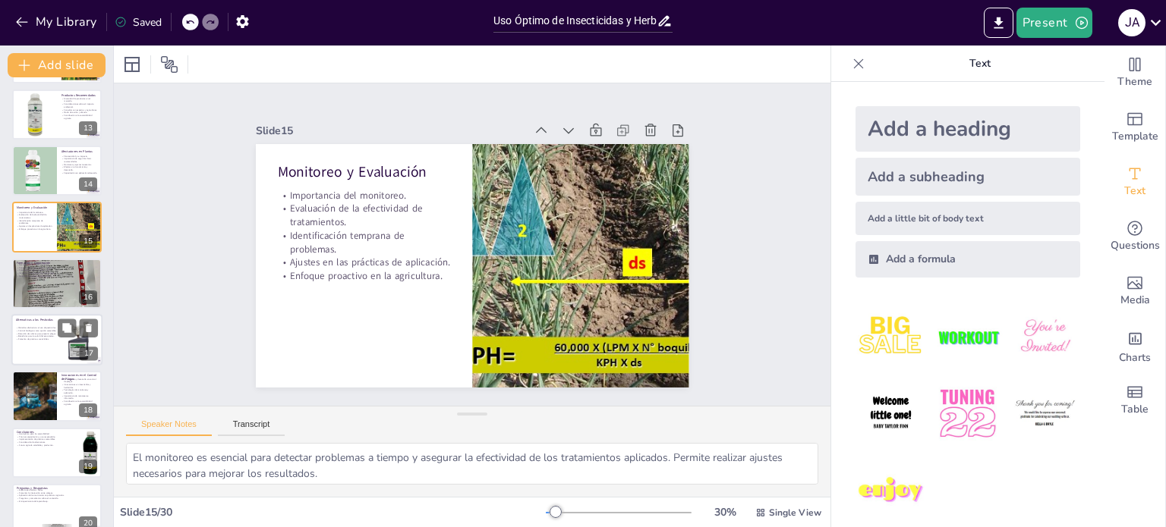
click at [26, 335] on p "Beneficios para la salud del ecosistema." at bounding box center [36, 336] width 41 height 3
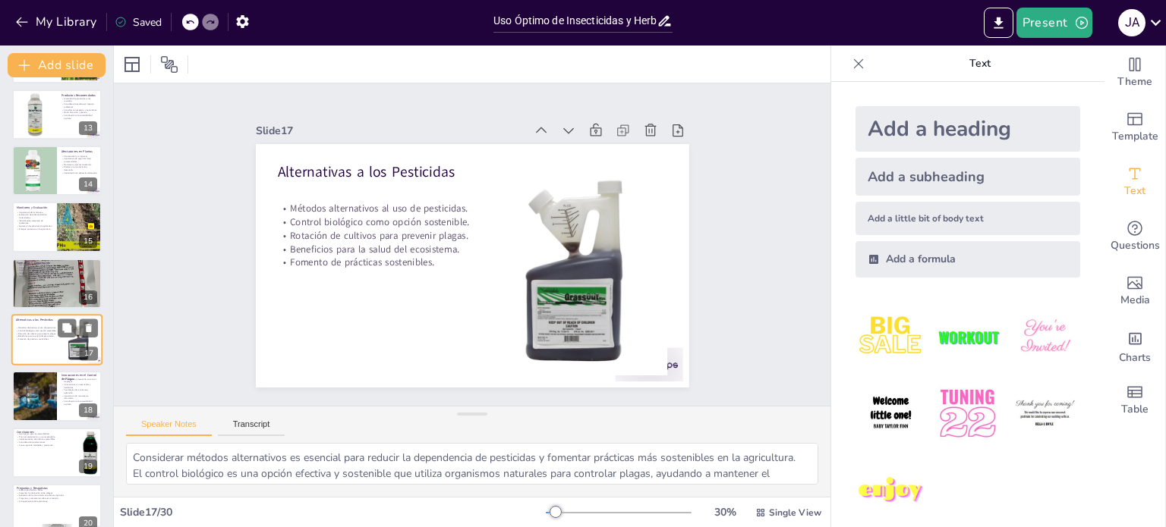
scroll to position [715, 0]
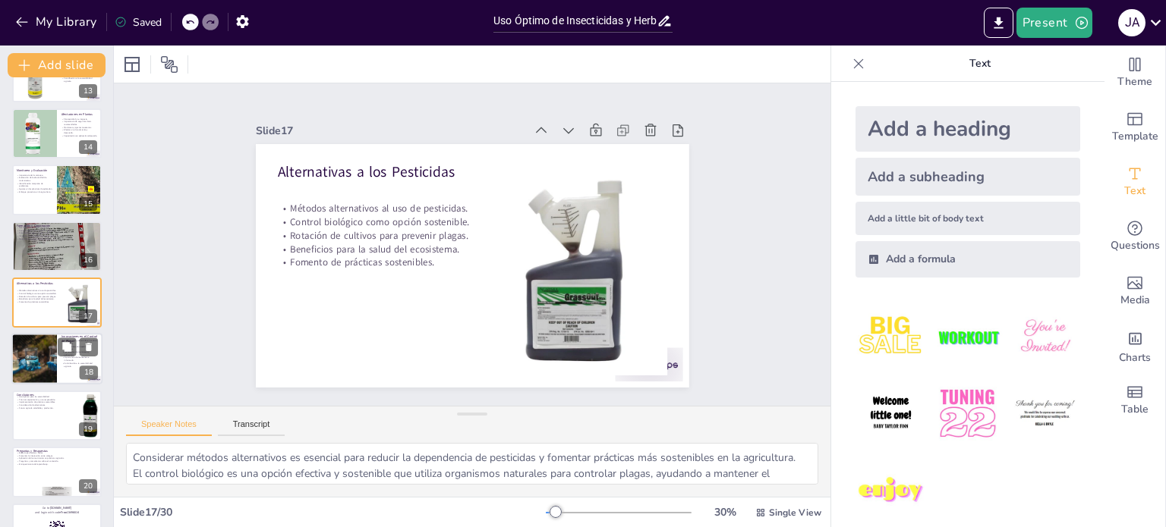
click at [28, 363] on div at bounding box center [34, 360] width 81 height 52
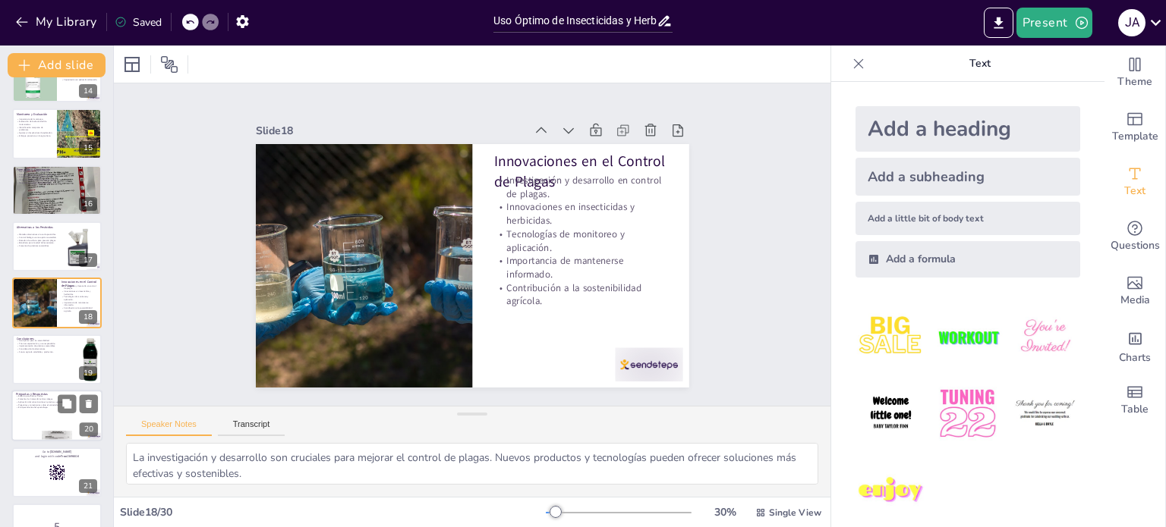
click at [29, 369] on div at bounding box center [57, 360] width 90 height 50
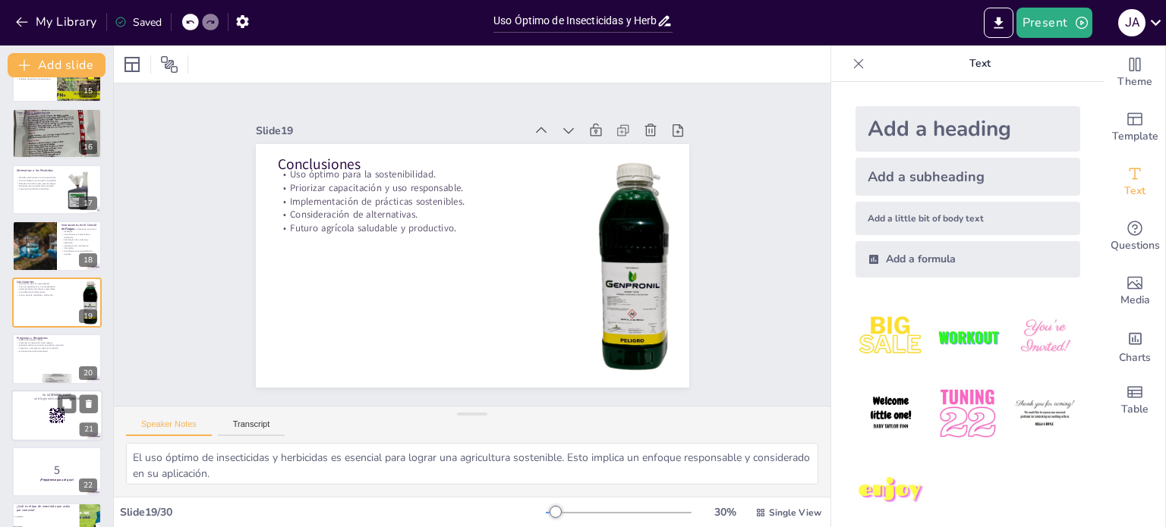
click at [28, 412] on div at bounding box center [56, 416] width 91 height 52
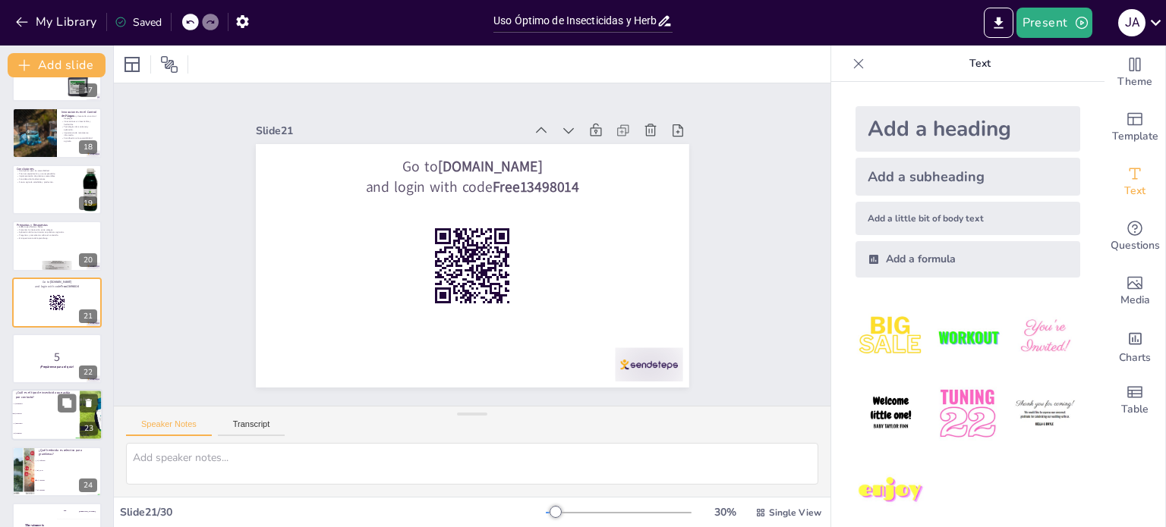
click at [30, 422] on li "C) Biológico" at bounding box center [45, 425] width 68 height 10
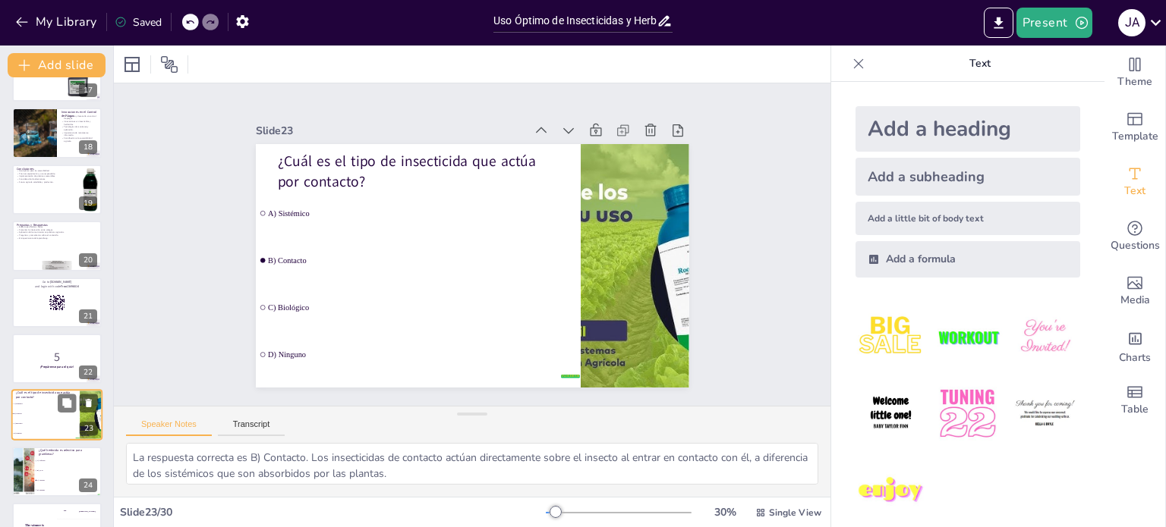
scroll to position [1053, 0]
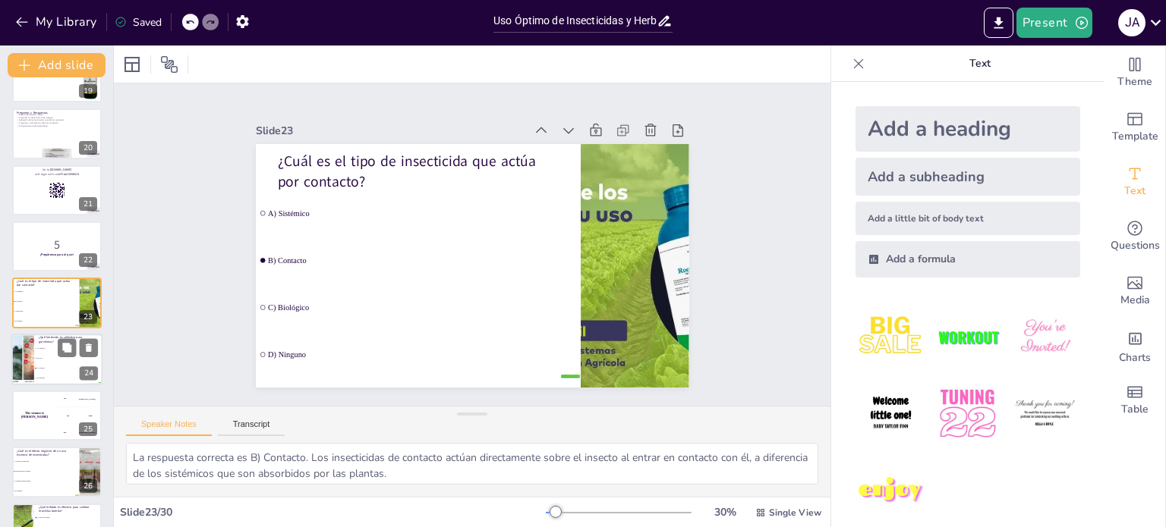
click at [17, 370] on div at bounding box center [22, 360] width 93 height 52
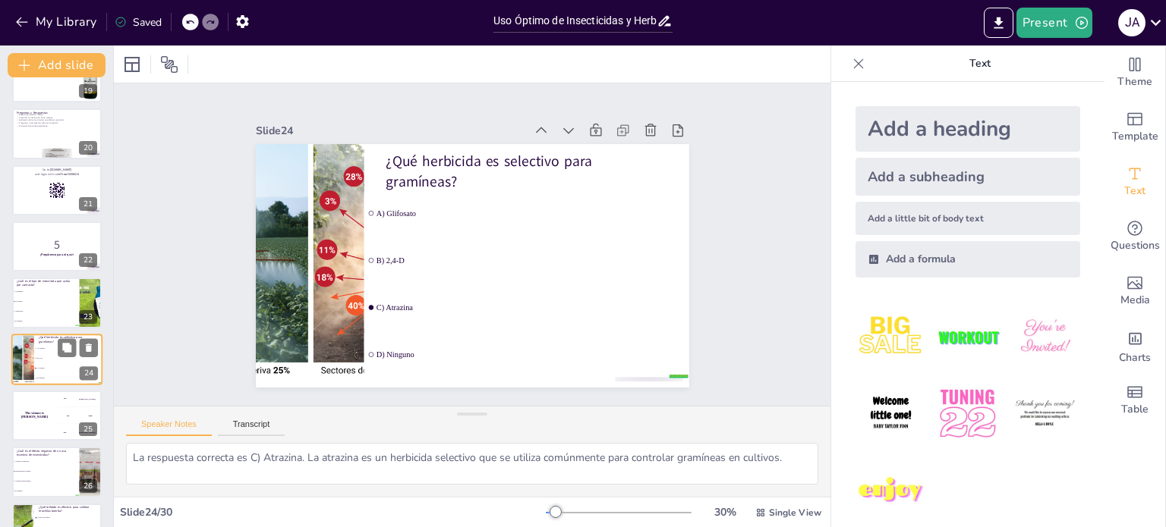
scroll to position [1110, 0]
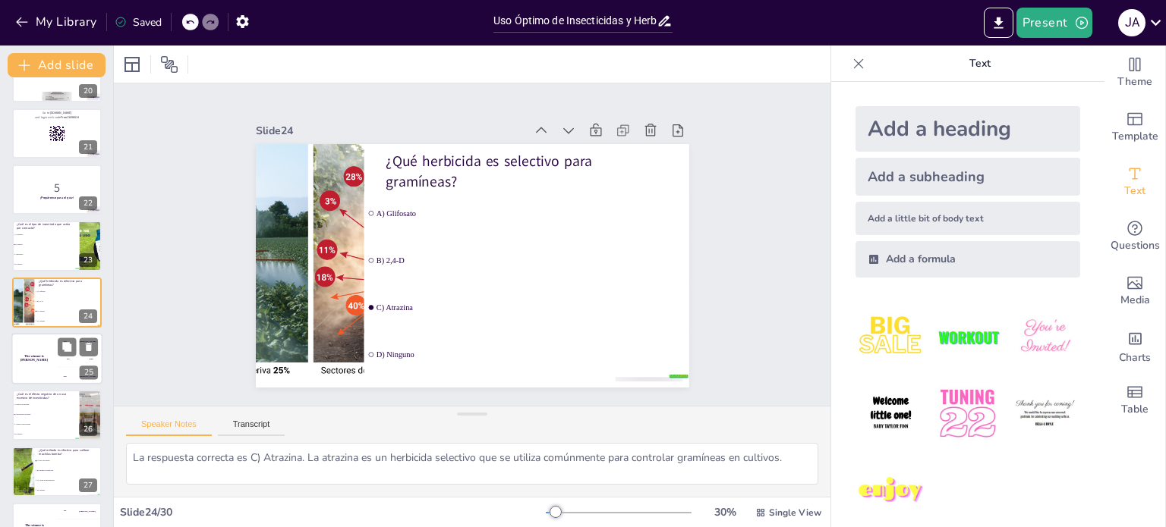
click at [23, 370] on div "The winner is [PERSON_NAME]" at bounding box center [34, 359] width 46 height 52
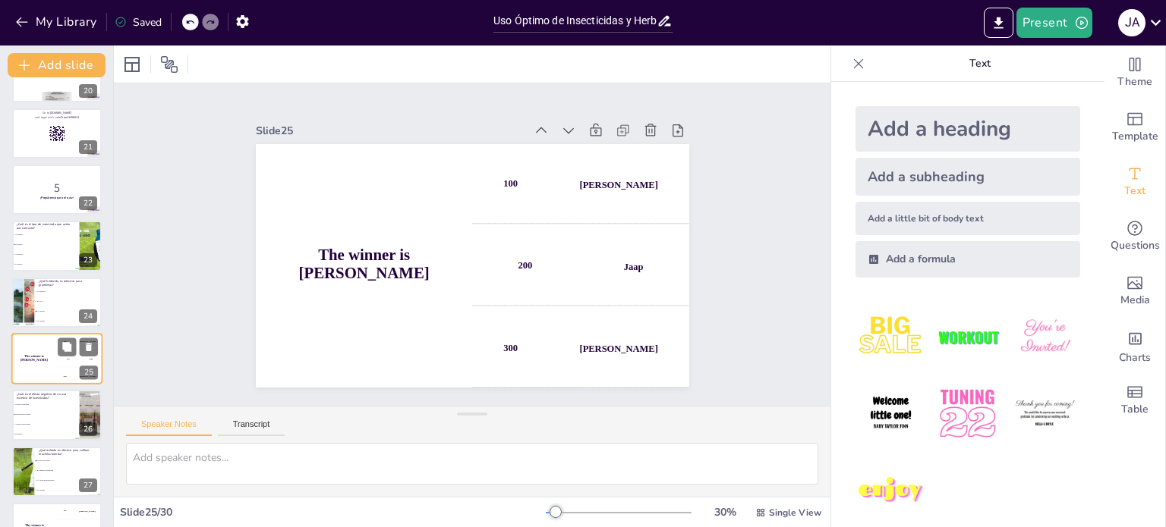
scroll to position [1166, 0]
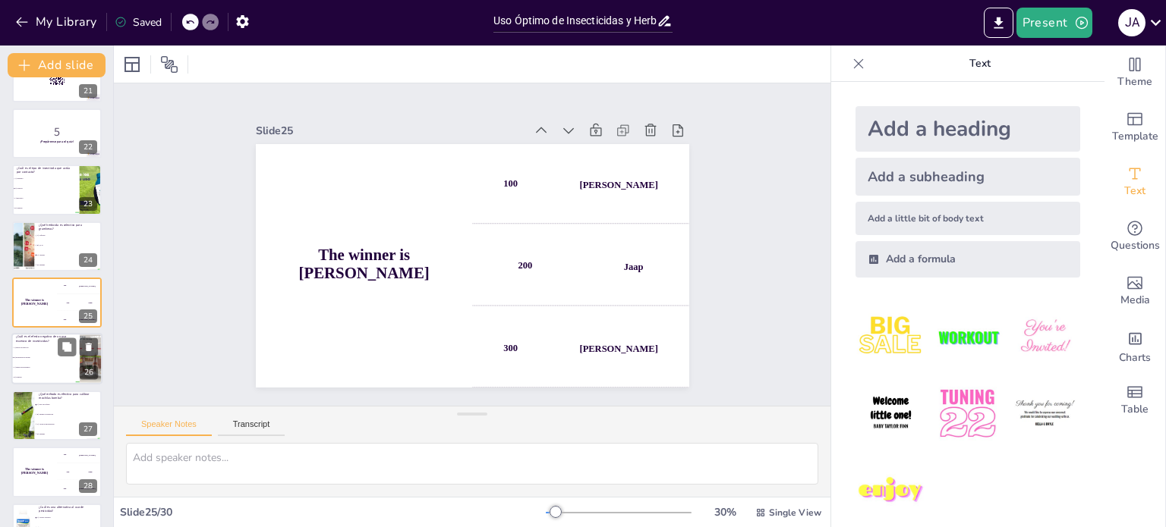
click at [24, 357] on span "B) Resistencia de plagas" at bounding box center [46, 358] width 65 height 2
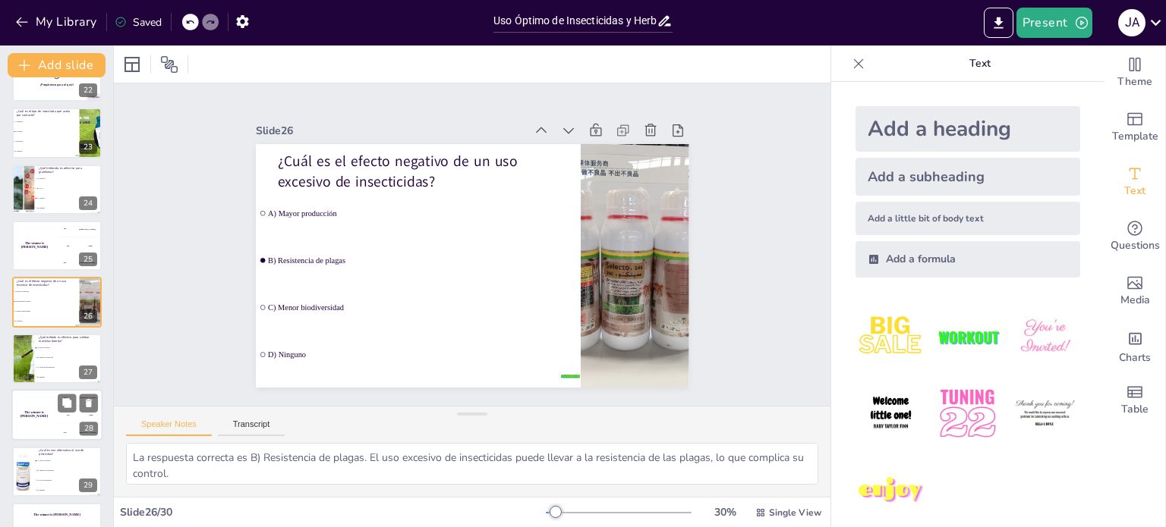
click at [30, 414] on h4 "The winner is [PERSON_NAME]" at bounding box center [34, 415] width 46 height 8
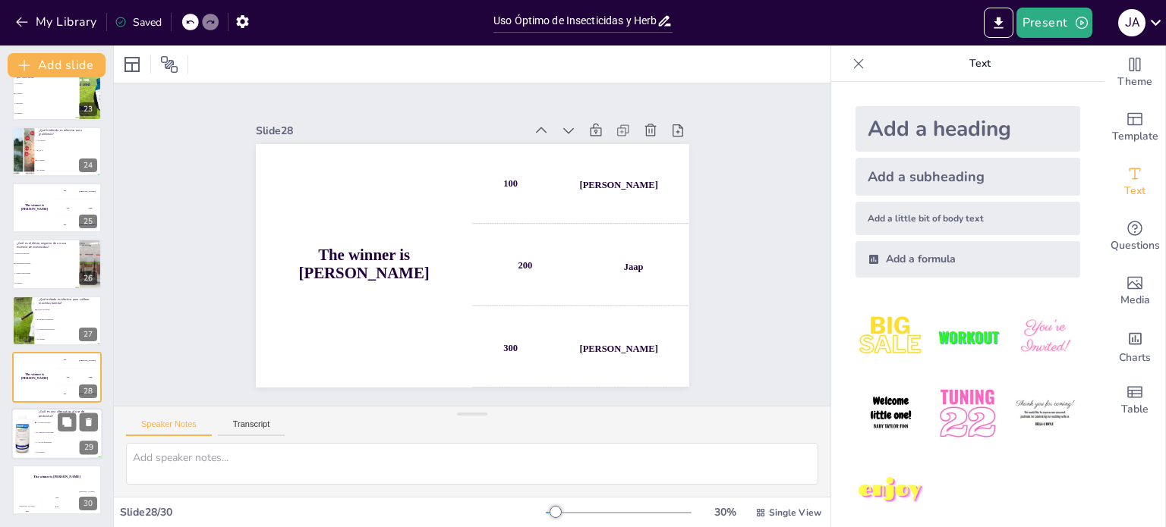
click at [25, 431] on div at bounding box center [23, 434] width 52 height 52
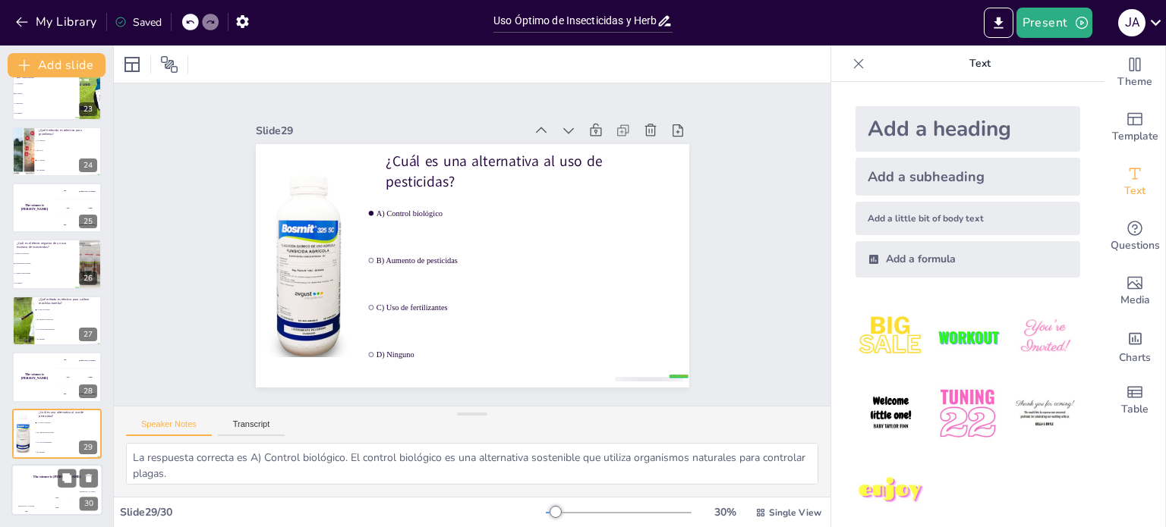
click at [22, 482] on div "The winner is [PERSON_NAME]" at bounding box center [56, 477] width 91 height 26
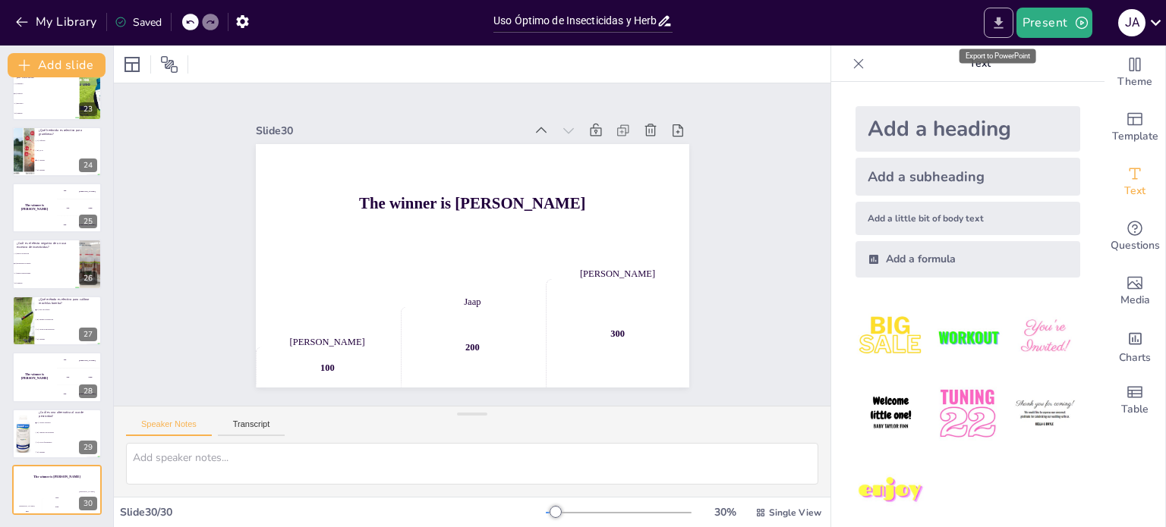
click at [996, 18] on icon "Export to PowerPoint" at bounding box center [998, 23] width 16 height 16
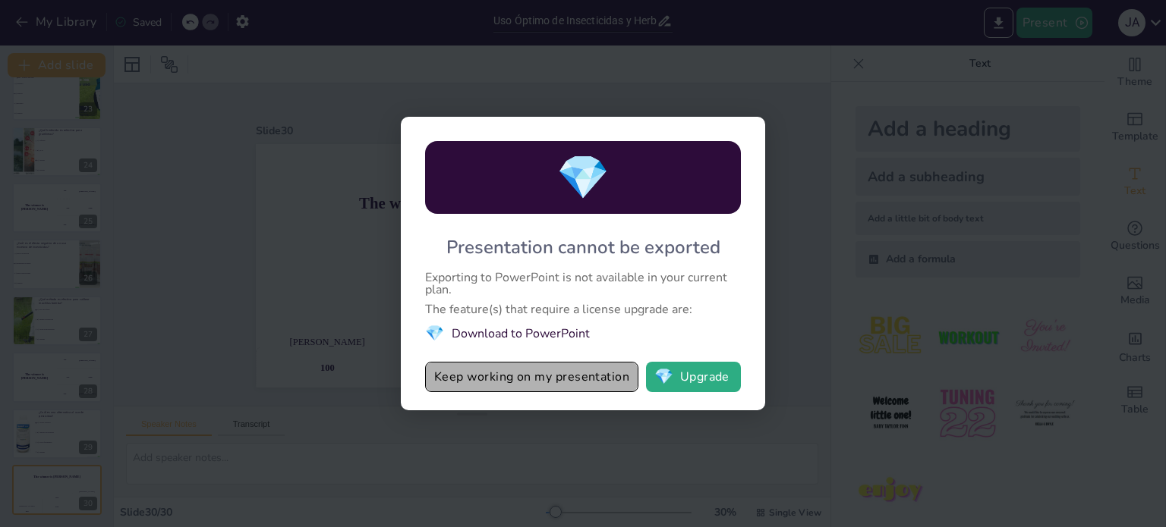
click at [549, 376] on button "Keep working on my presentation" at bounding box center [531, 377] width 213 height 30
